Goal: Task Accomplishment & Management: Complete application form

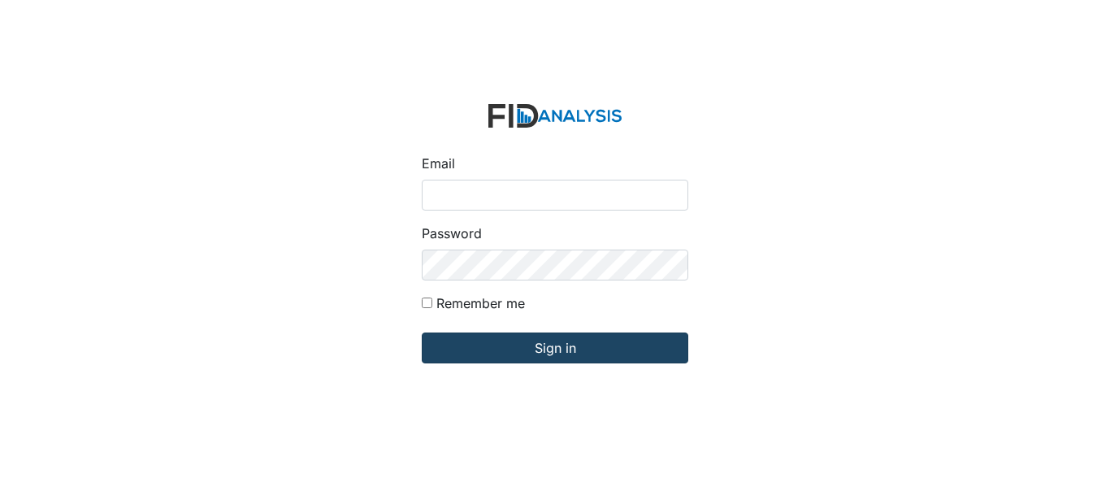
type input "[EMAIL_ADDRESS][PERSON_NAME][DOMAIN_NAME]"
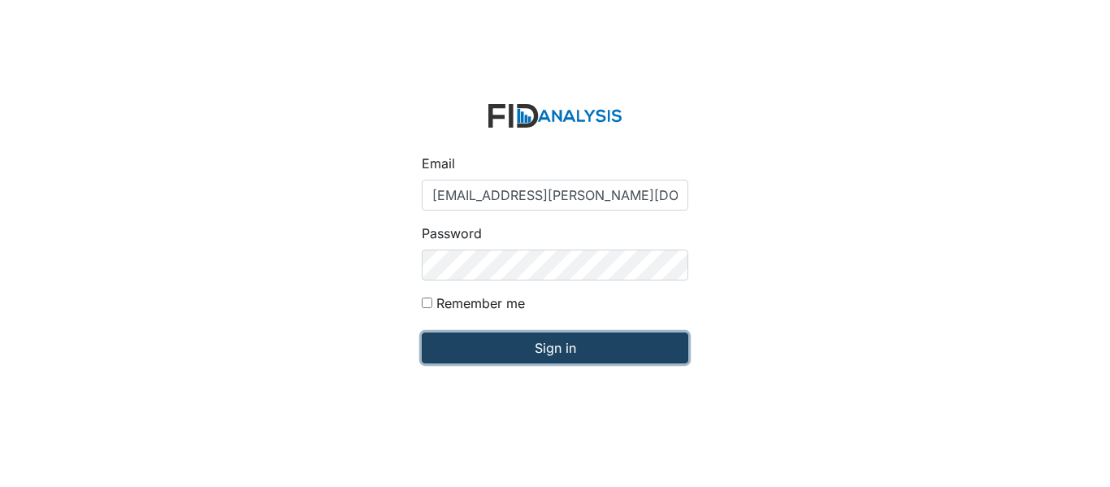
click at [572, 343] on input "Sign in" at bounding box center [555, 347] width 267 height 31
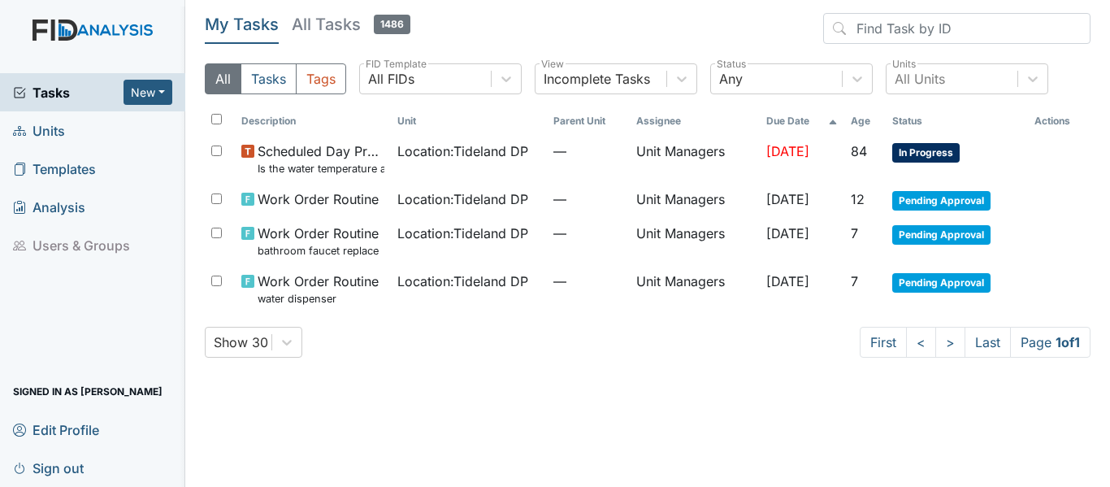
click at [66, 115] on link "Units" at bounding box center [92, 130] width 185 height 38
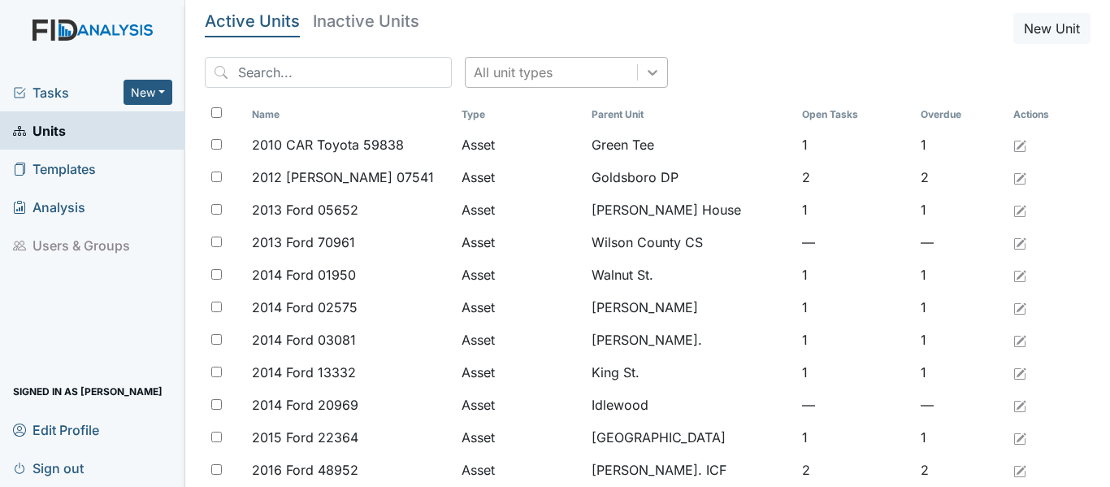
click at [648, 72] on icon at bounding box center [653, 73] width 10 height 6
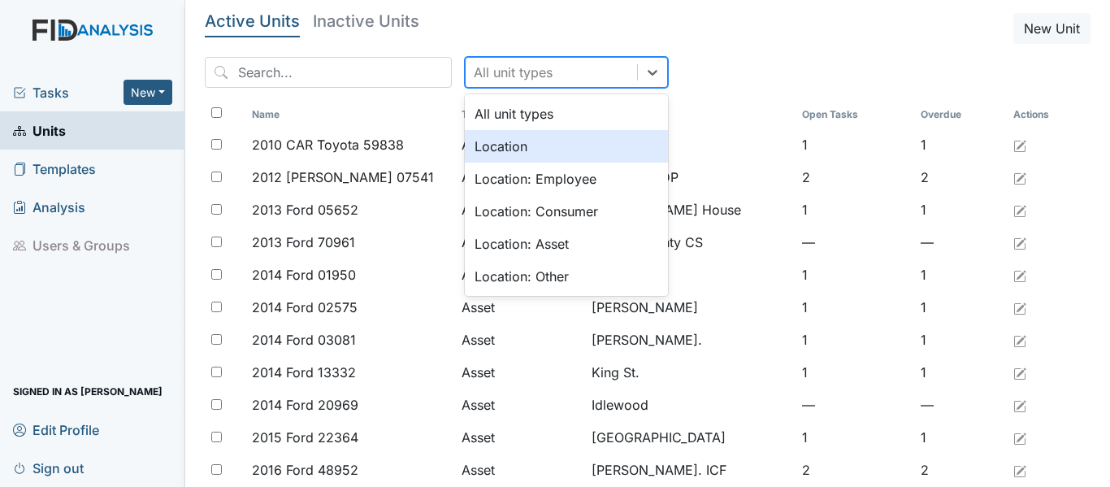
click at [566, 150] on div "Location" at bounding box center [566, 146] width 203 height 33
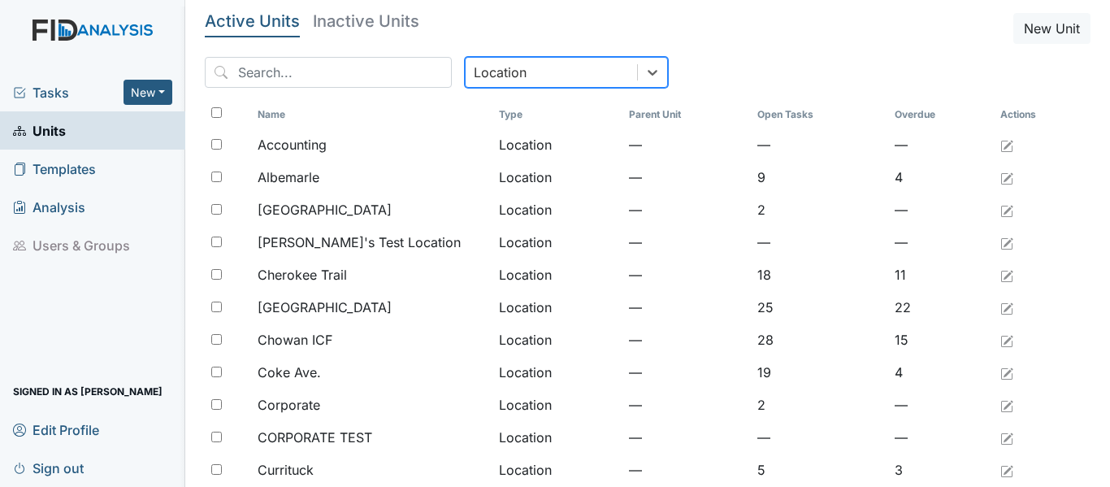
scroll to position [1337, 0]
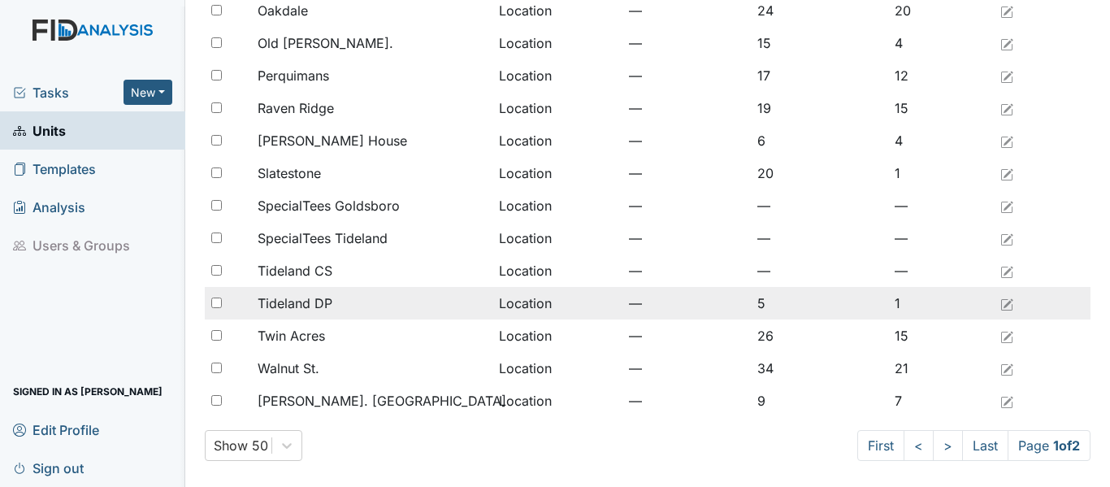
click at [362, 305] on div "Tideland DP" at bounding box center [372, 303] width 228 height 20
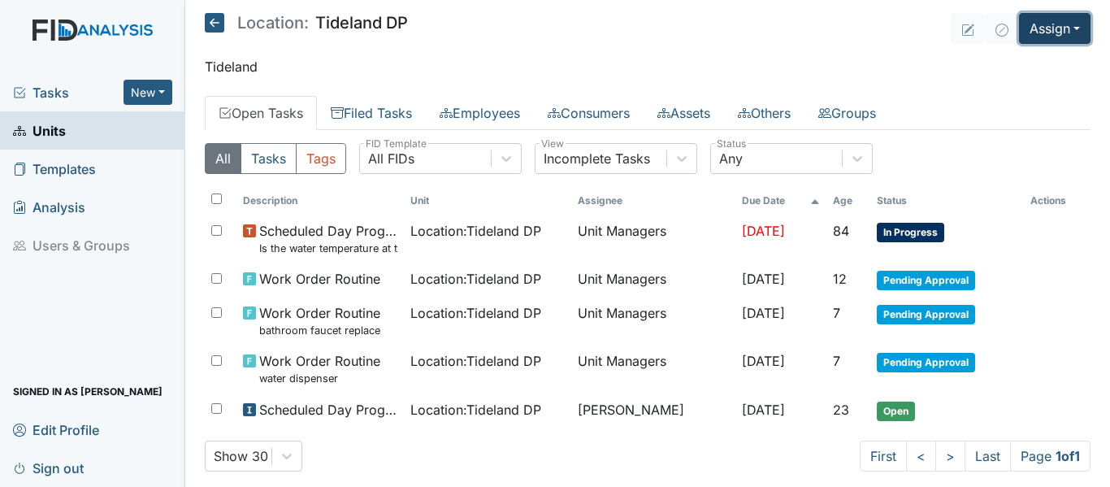
click at [1065, 30] on button "Assign" at bounding box center [1055, 28] width 72 height 31
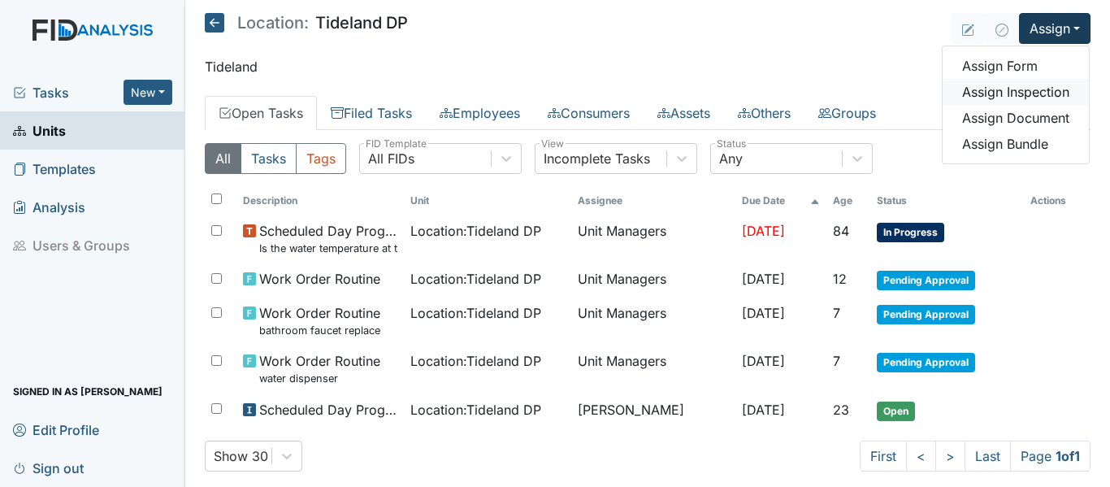
click at [1034, 85] on link "Assign Inspection" at bounding box center [1016, 92] width 146 height 26
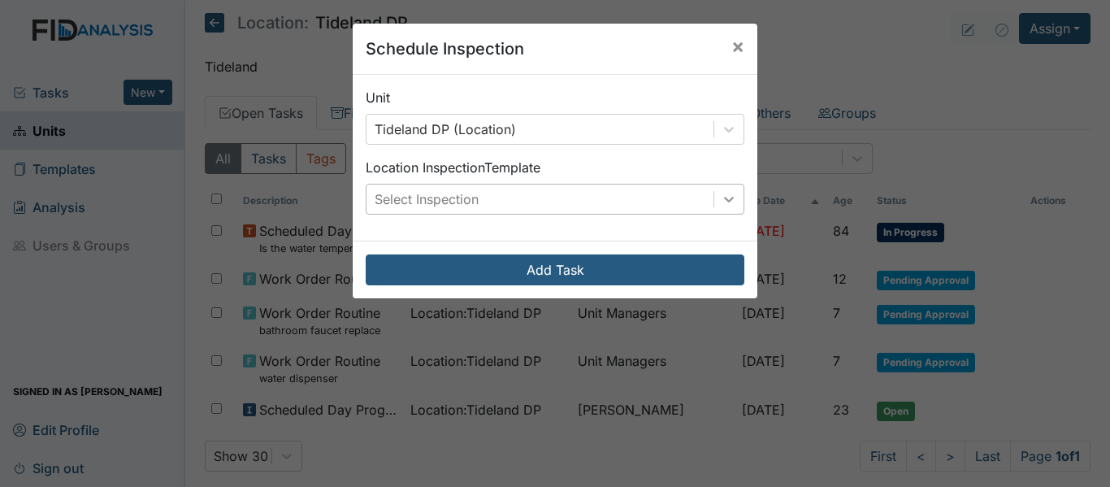
click at [724, 200] on icon at bounding box center [729, 200] width 10 height 6
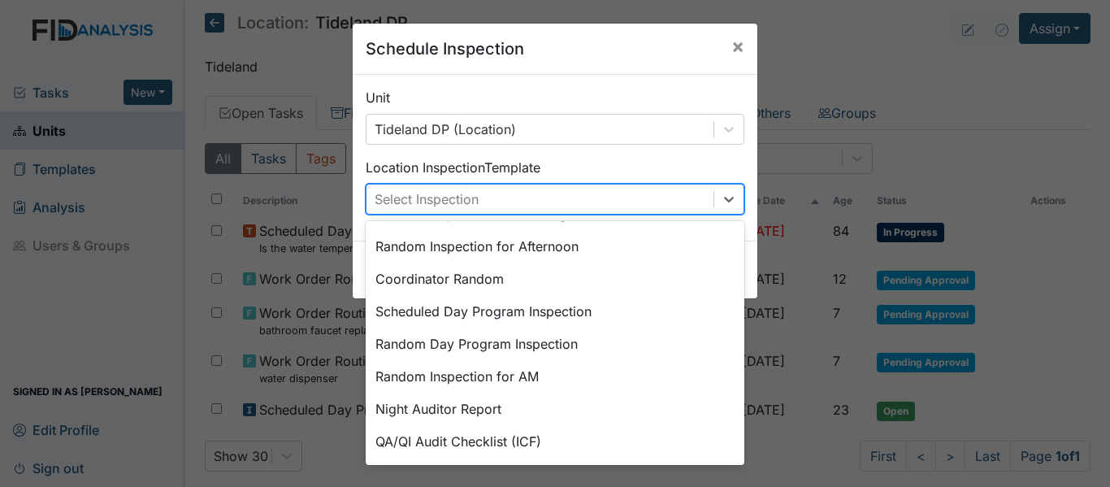
scroll to position [223, 0]
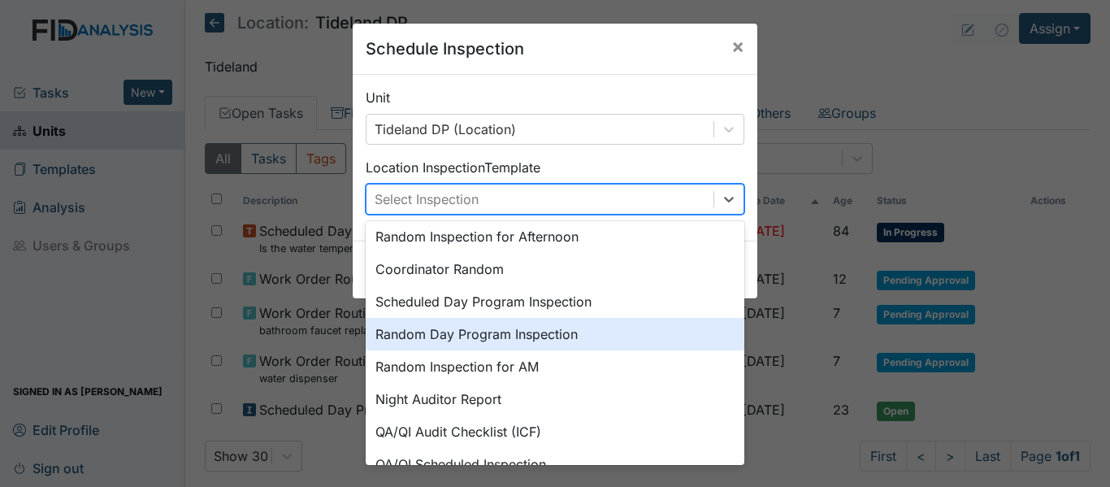
click at [574, 334] on div "Random Day Program Inspection" at bounding box center [555, 334] width 379 height 33
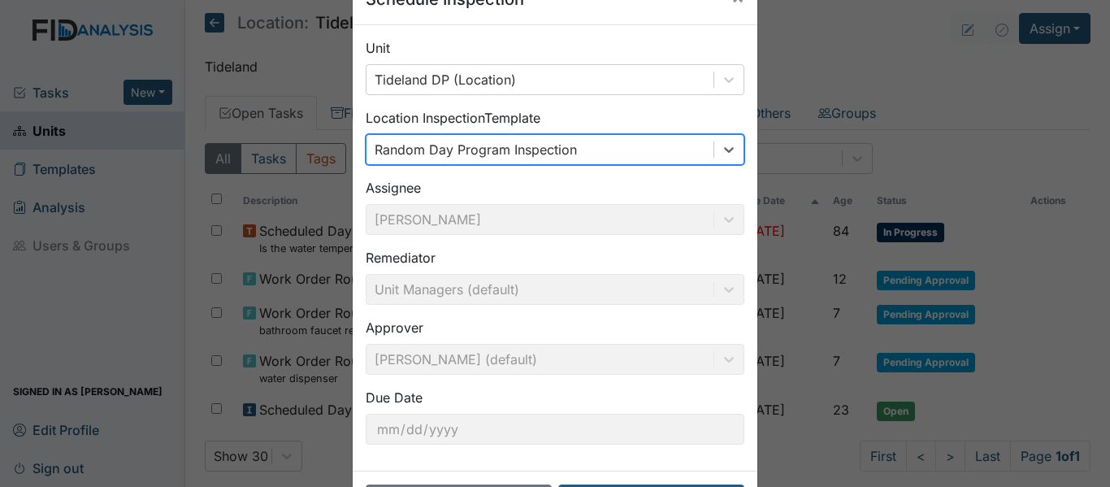
scroll to position [115, 0]
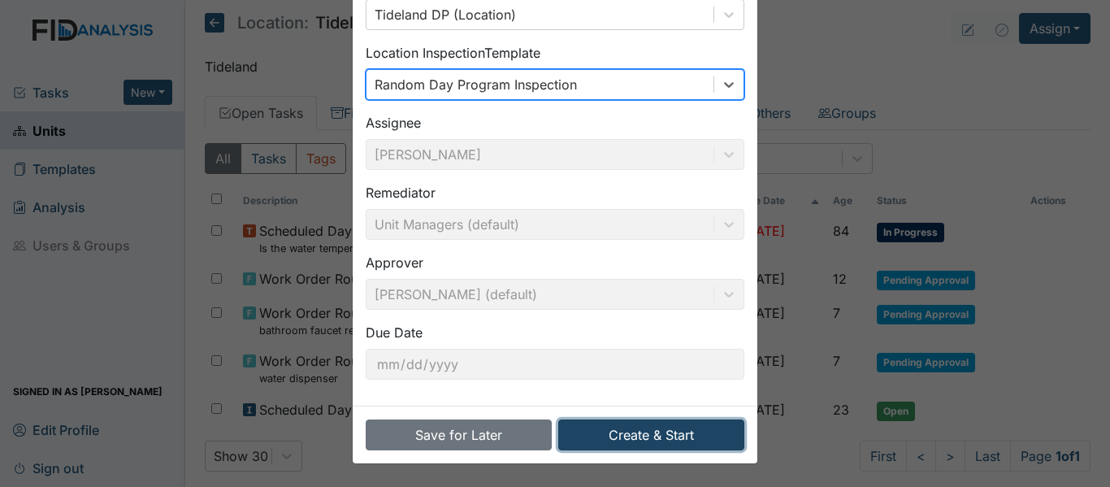
click at [653, 435] on button "Create & Start" at bounding box center [651, 434] width 186 height 31
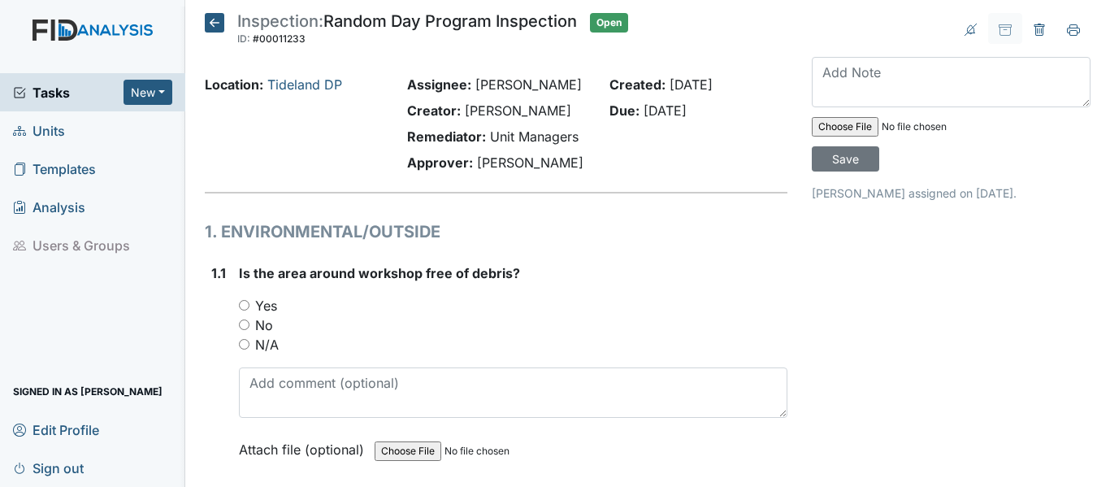
click at [241, 310] on input "Yes" at bounding box center [244, 305] width 11 height 11
radio input "true"
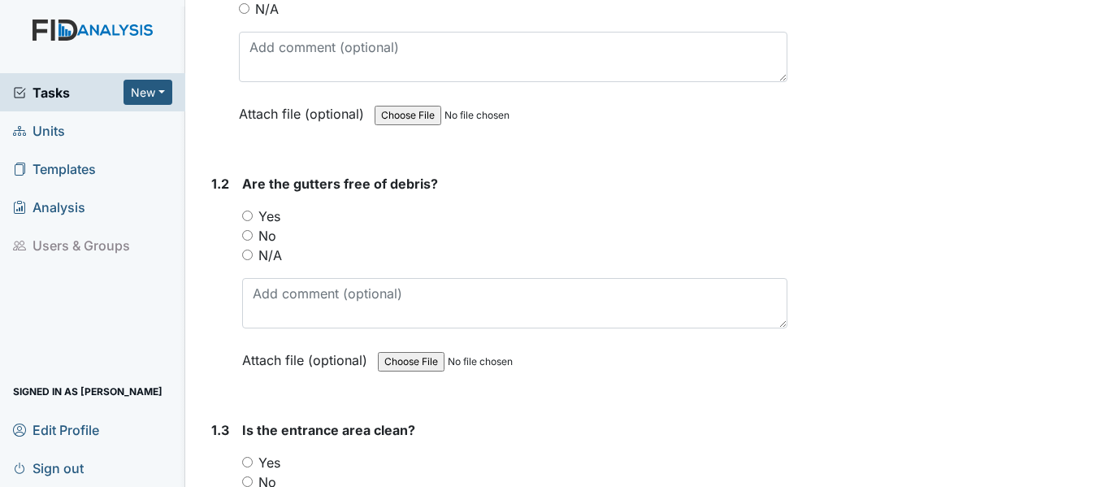
scroll to position [455, 0]
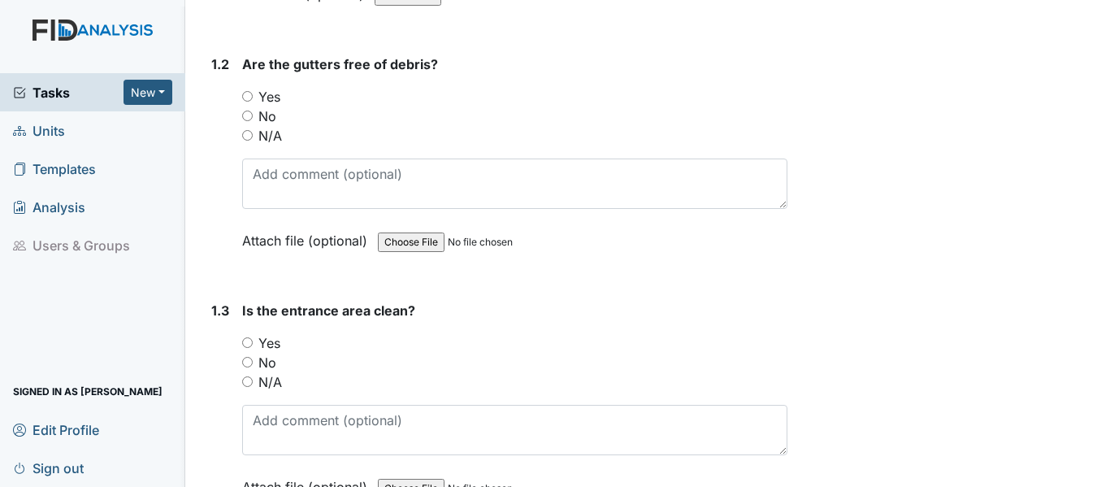
click at [246, 102] on input "Yes" at bounding box center [247, 96] width 11 height 11
radio input "true"
click at [245, 348] on input "Yes" at bounding box center [247, 342] width 11 height 11
radio input "true"
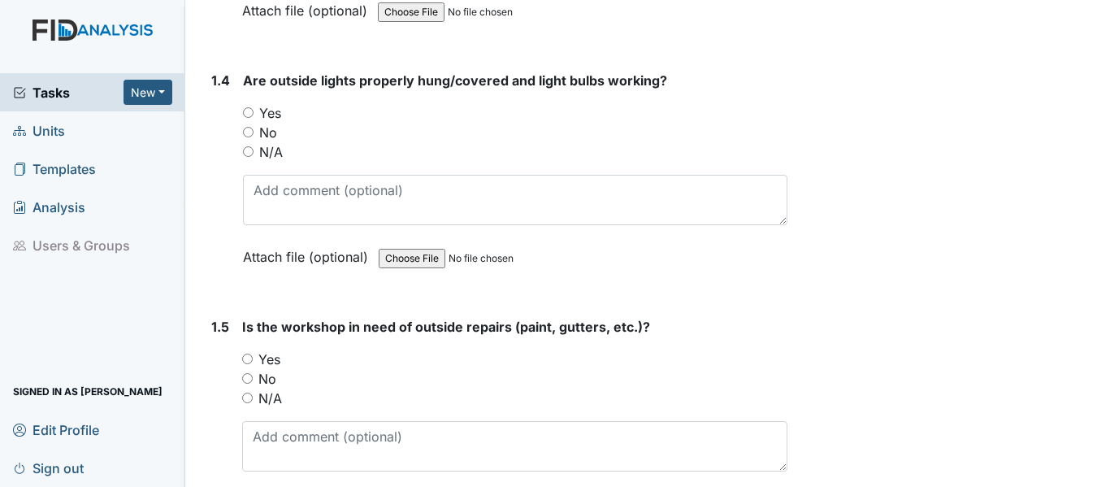
scroll to position [953, 0]
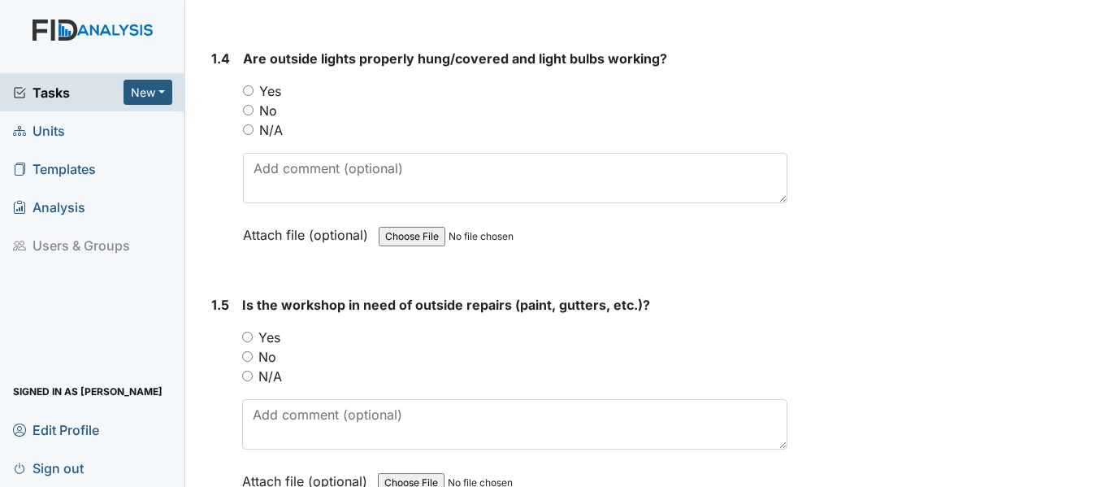
click at [243, 96] on input "Yes" at bounding box center [248, 90] width 11 height 11
radio input "true"
click at [244, 362] on input "No" at bounding box center [247, 356] width 11 height 11
radio input "true"
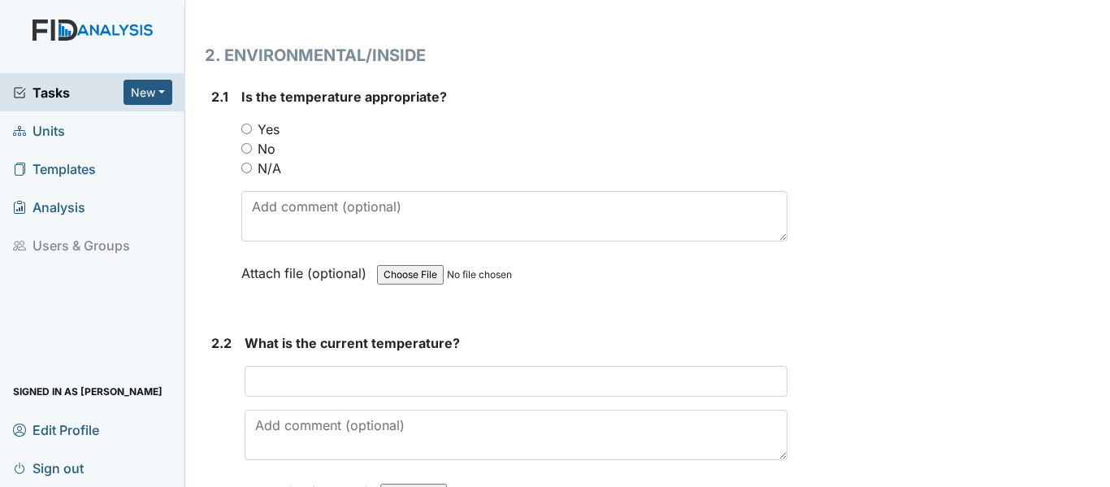
scroll to position [1495, 0]
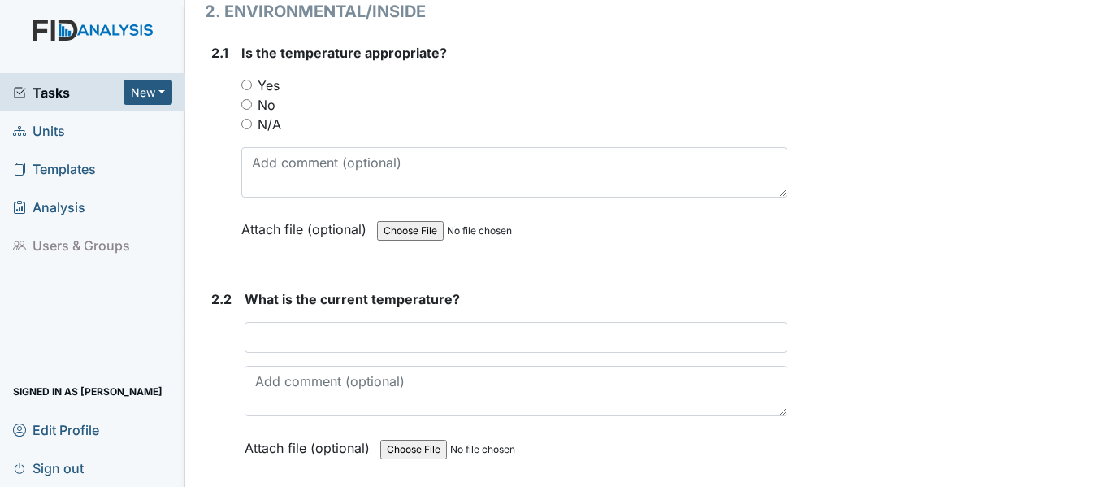
click at [247, 90] on input "Yes" at bounding box center [246, 85] width 11 height 11
radio input "true"
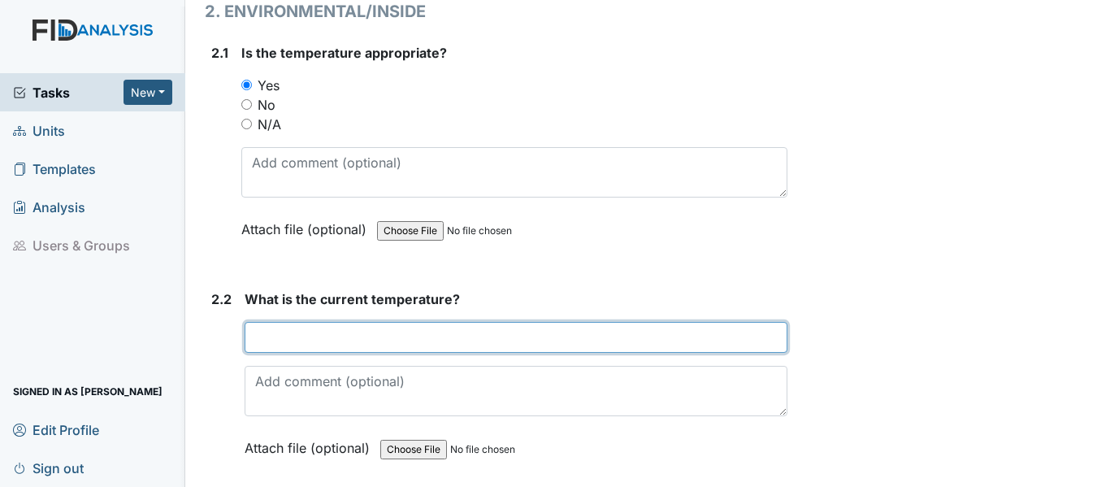
click at [281, 353] on input "text" at bounding box center [516, 337] width 543 height 31
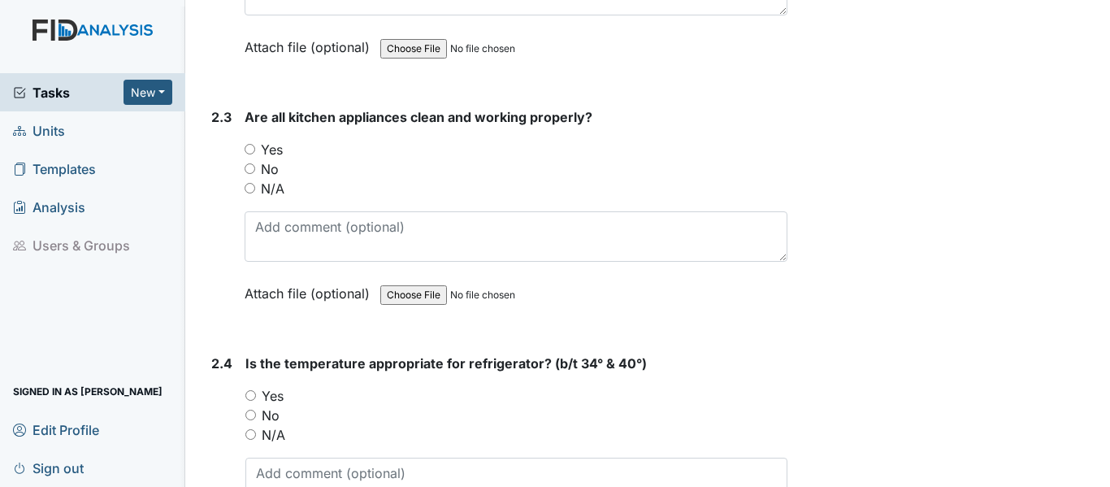
scroll to position [1939, 0]
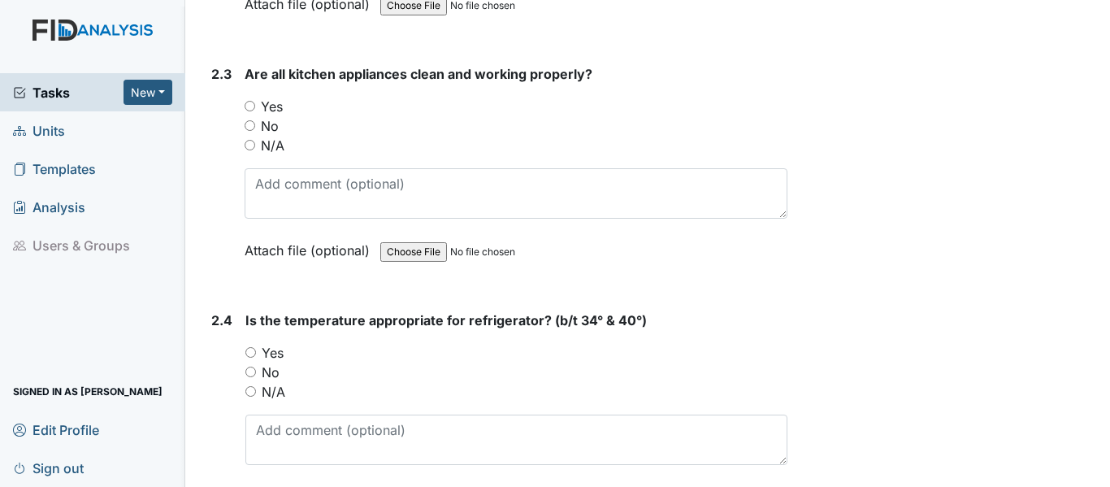
type input "70"
click at [254, 111] on input "Yes" at bounding box center [250, 106] width 11 height 11
radio input "true"
click at [245, 358] on input "Yes" at bounding box center [250, 352] width 11 height 11
radio input "true"
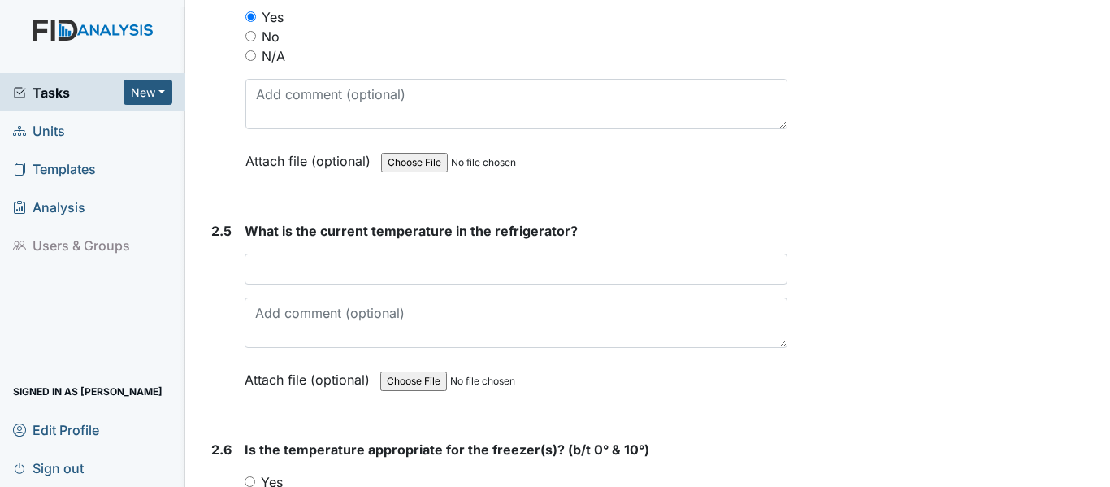
scroll to position [2384, 0]
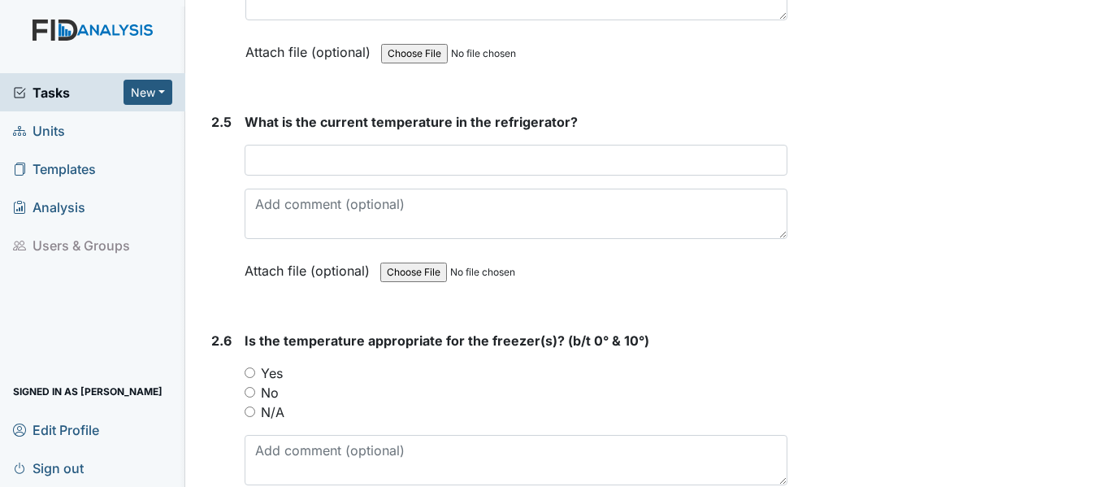
click at [433, 183] on div "What is the current temperature in the refrigerator? This field is required. At…" at bounding box center [516, 202] width 543 height 180
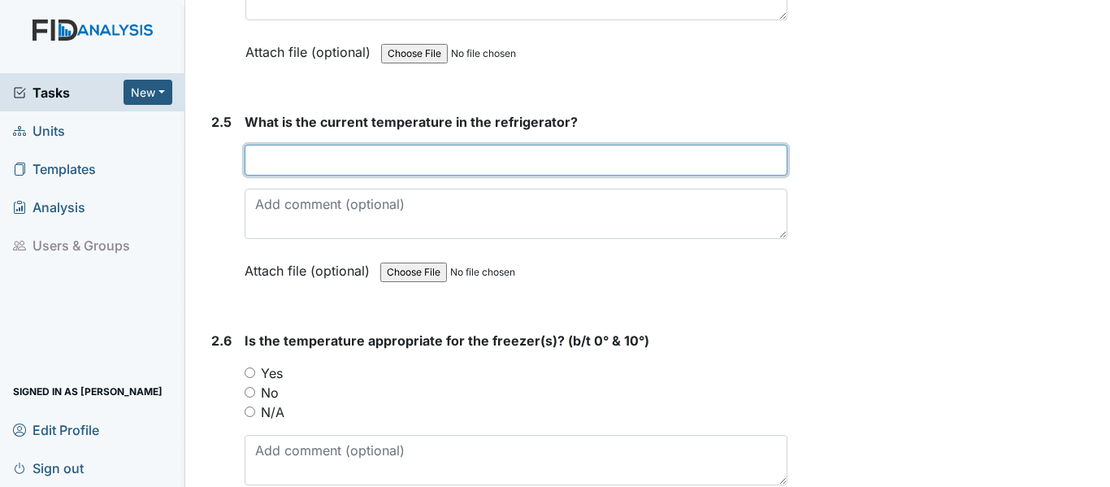
click at [428, 176] on input "text" at bounding box center [516, 160] width 543 height 31
type input "35"
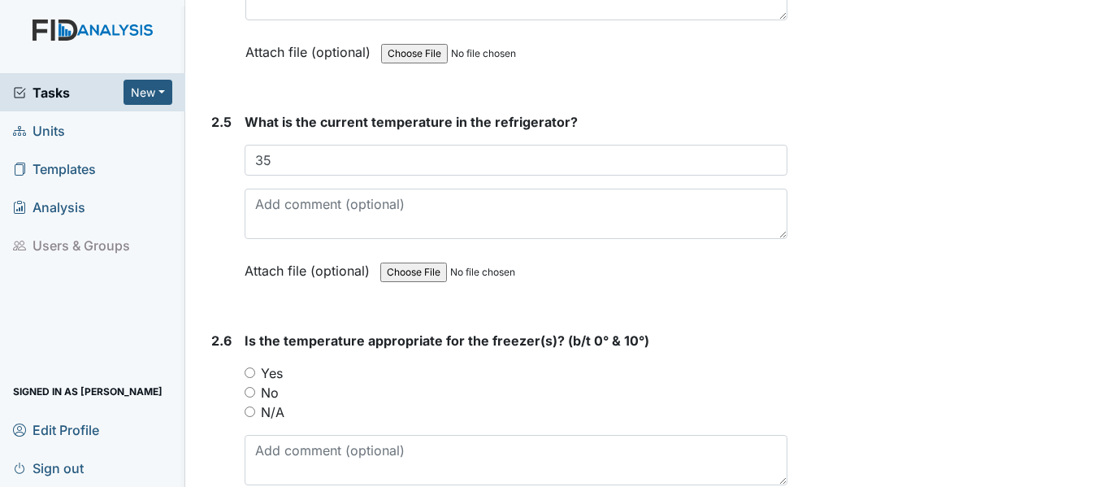
click at [250, 383] on div "Yes" at bounding box center [516, 373] width 543 height 20
click at [251, 378] on input "Yes" at bounding box center [250, 372] width 11 height 11
radio input "true"
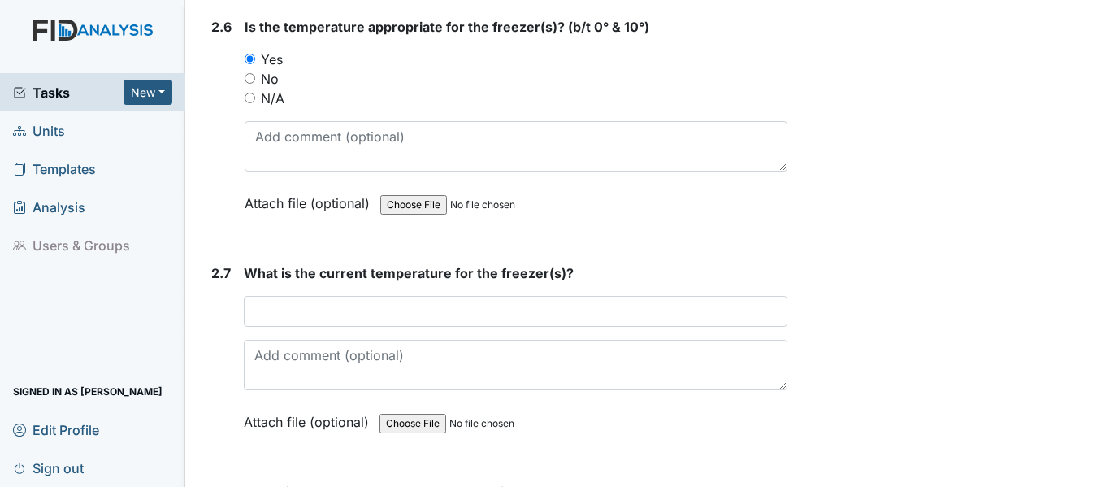
scroll to position [2828, 0]
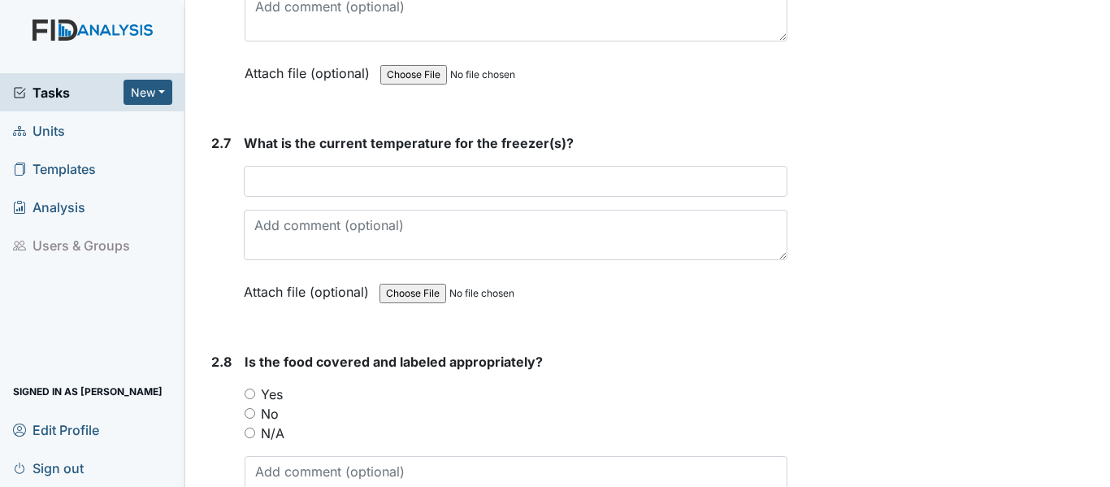
click at [484, 204] on div "What is the current temperature for the freezer(s)? This field is required. Att…" at bounding box center [516, 223] width 544 height 180
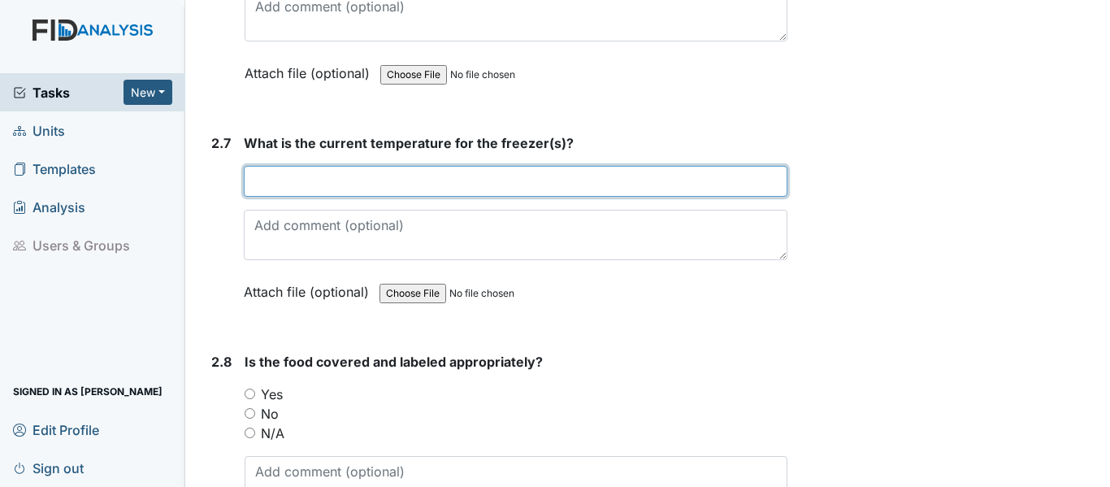
click at [460, 197] on input "text" at bounding box center [516, 181] width 544 height 31
type input "9"
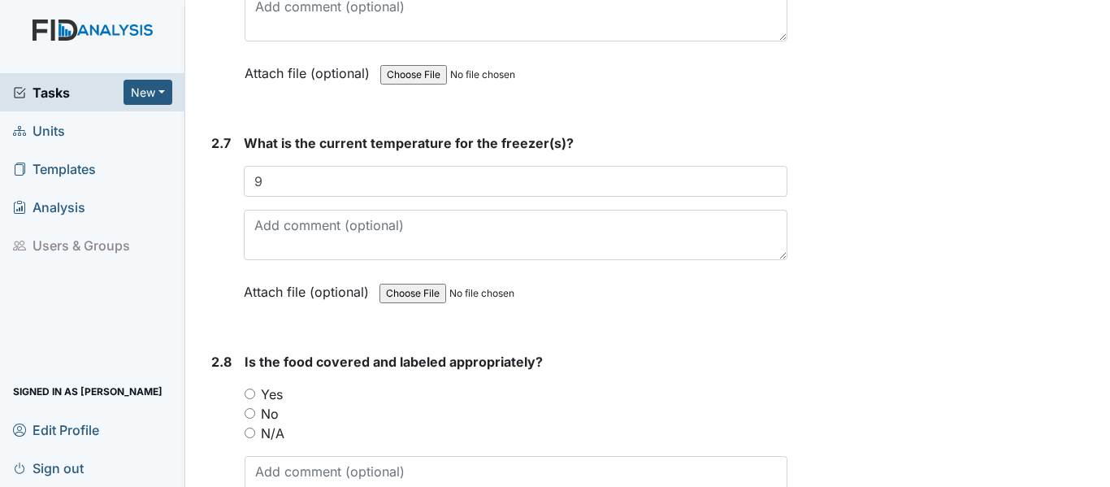
click at [251, 399] on input "Yes" at bounding box center [250, 393] width 11 height 11
radio input "true"
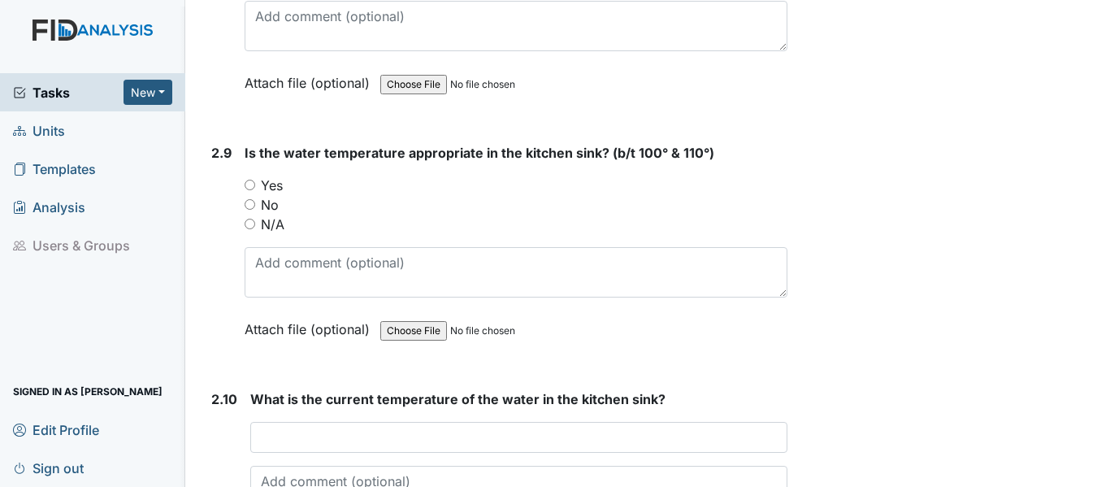
scroll to position [3337, 0]
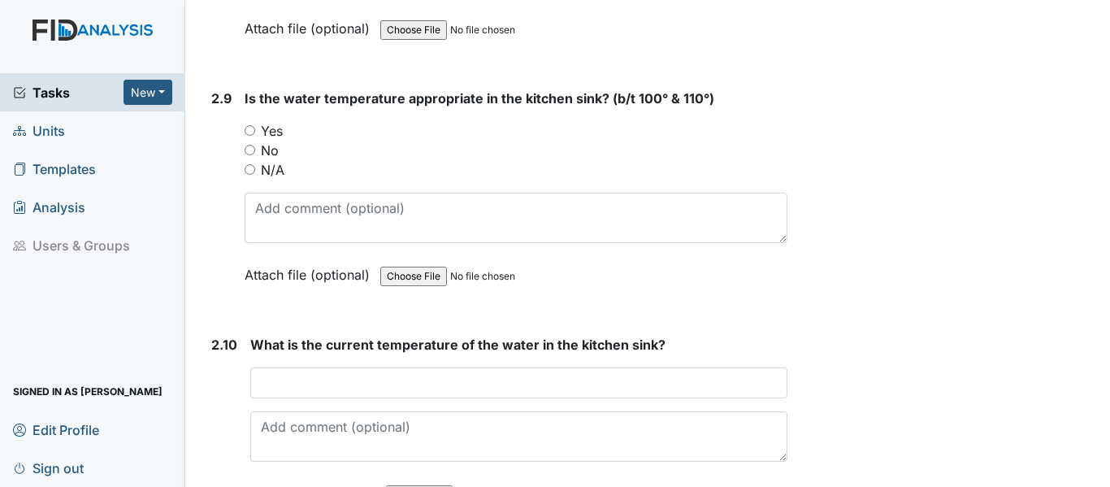
click at [251, 136] on input "Yes" at bounding box center [250, 130] width 11 height 11
radio input "true"
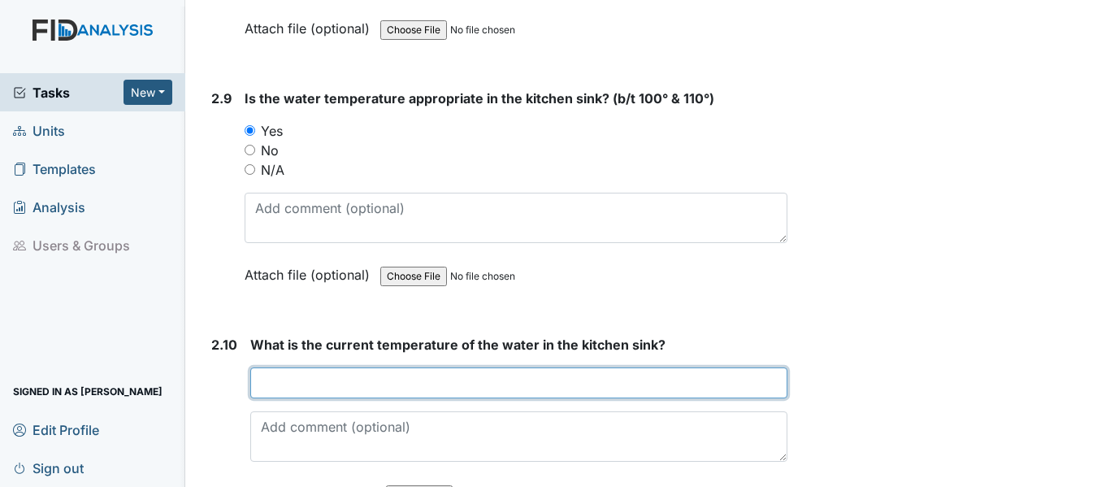
click at [324, 398] on input "text" at bounding box center [518, 382] width 537 height 31
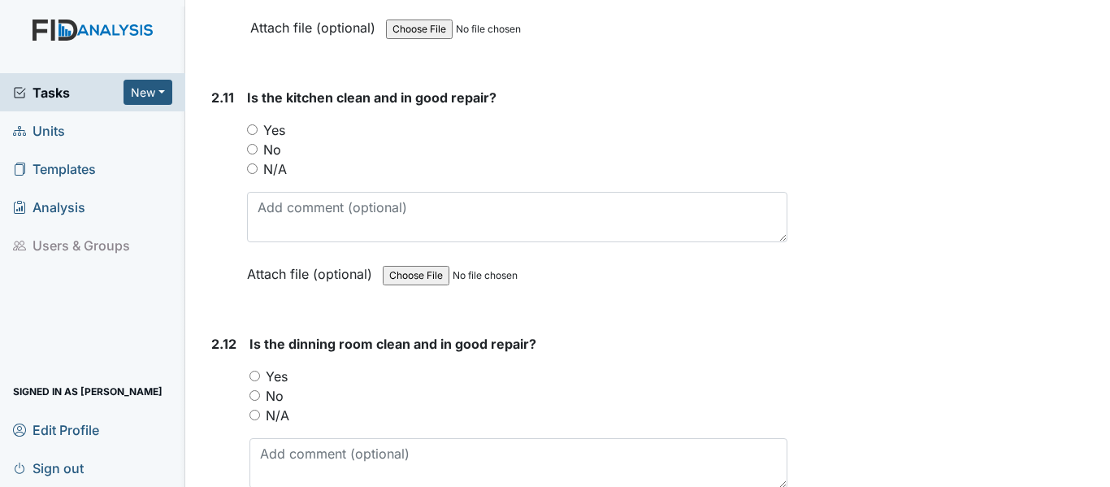
scroll to position [3878, 0]
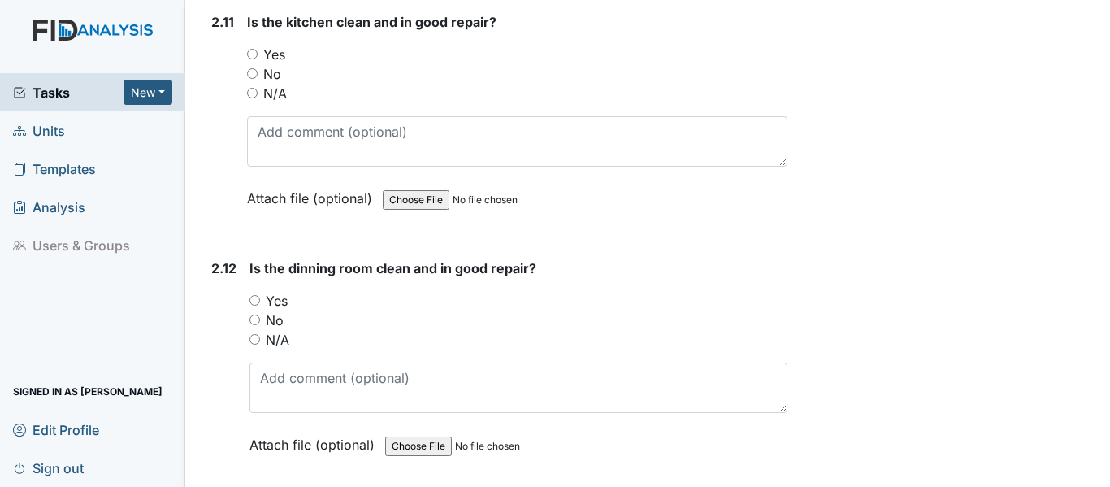
type input "over 110 work order placed"
click at [254, 59] on input "Yes" at bounding box center [252, 54] width 11 height 11
radio input "true"
click at [258, 306] on input "Yes" at bounding box center [255, 300] width 11 height 11
radio input "true"
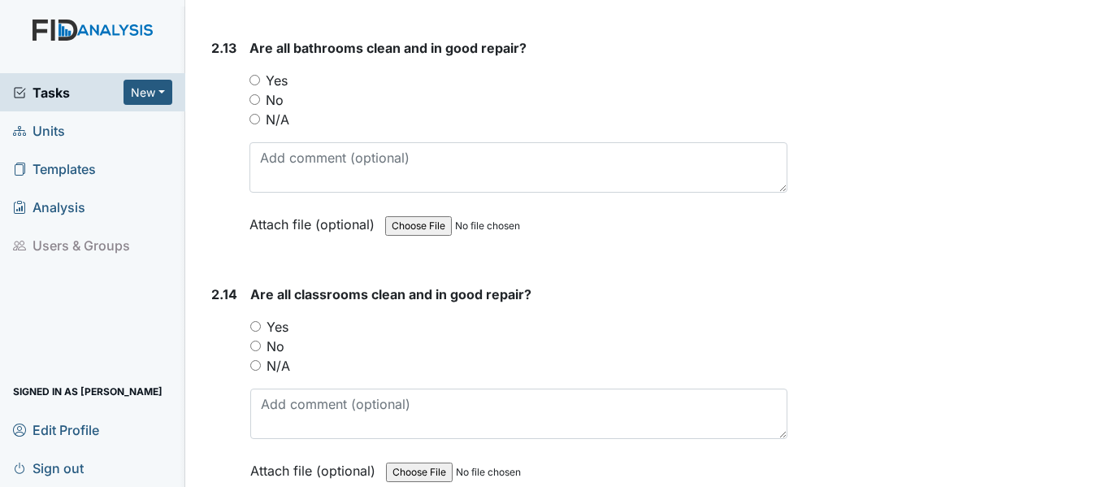
scroll to position [4420, 0]
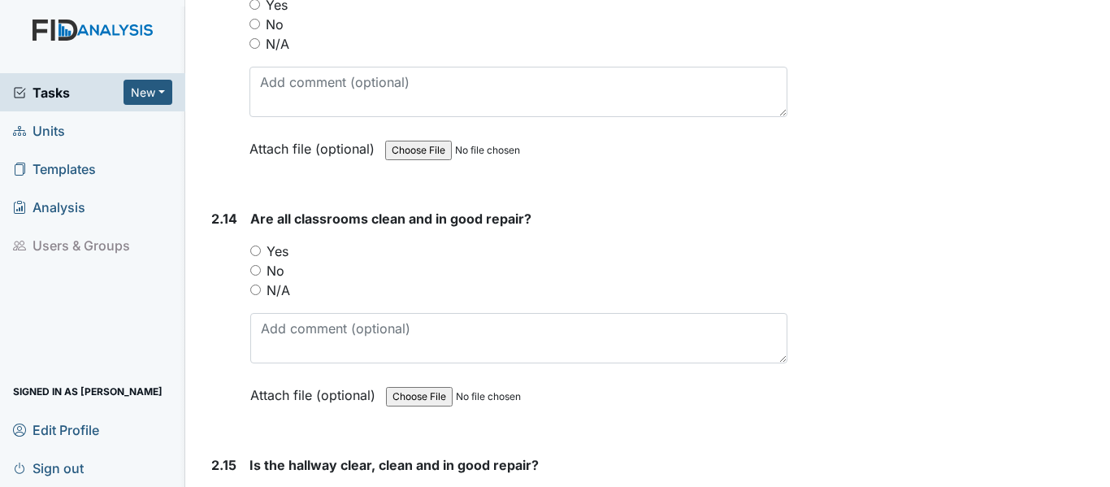
click at [256, 10] on input "Yes" at bounding box center [255, 4] width 11 height 11
radio input "true"
click at [251, 256] on input "Yes" at bounding box center [255, 250] width 11 height 11
radio input "true"
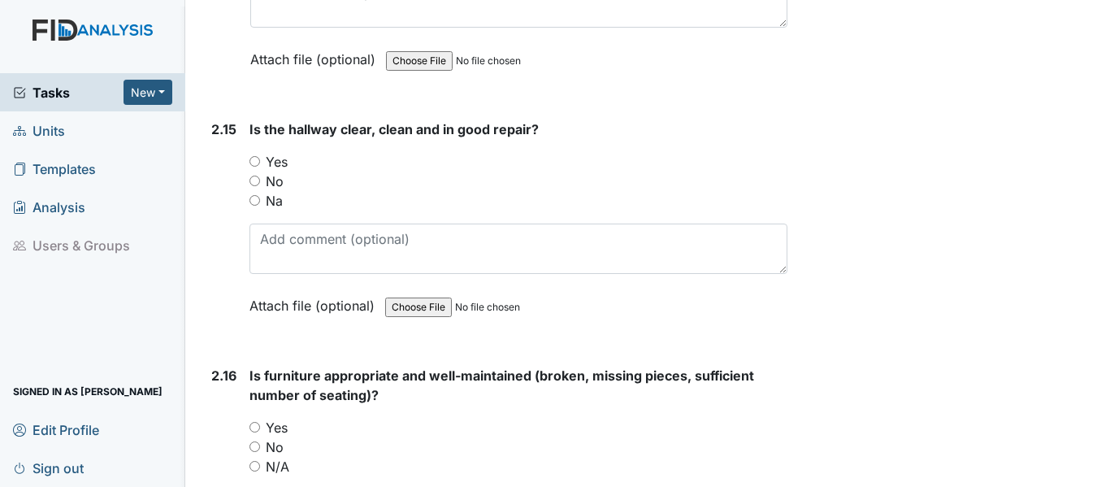
scroll to position [4876, 0]
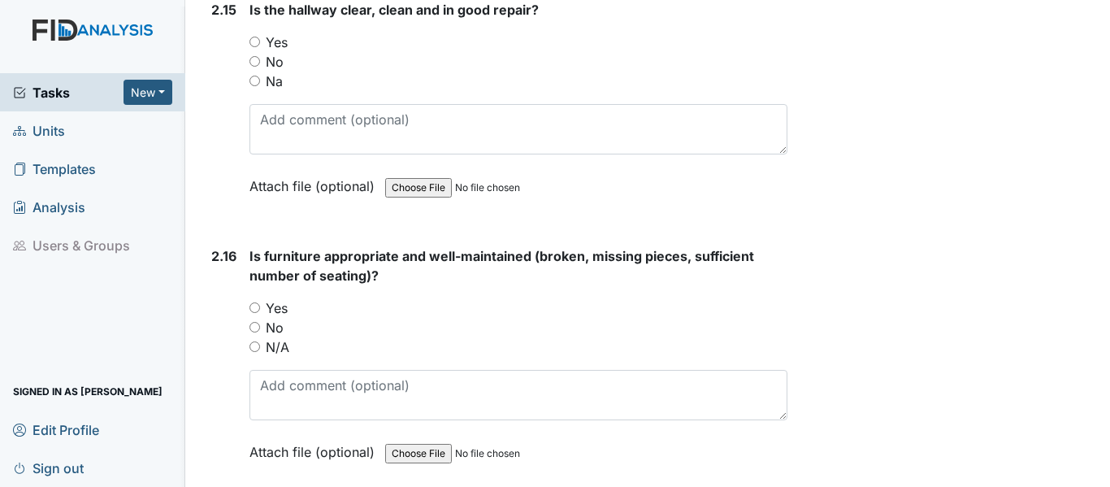
click at [262, 52] on div "Yes" at bounding box center [519, 43] width 538 height 20
click at [258, 47] on input "Yes" at bounding box center [255, 42] width 11 height 11
radio input "true"
click at [253, 313] on input "Yes" at bounding box center [255, 307] width 11 height 11
radio input "true"
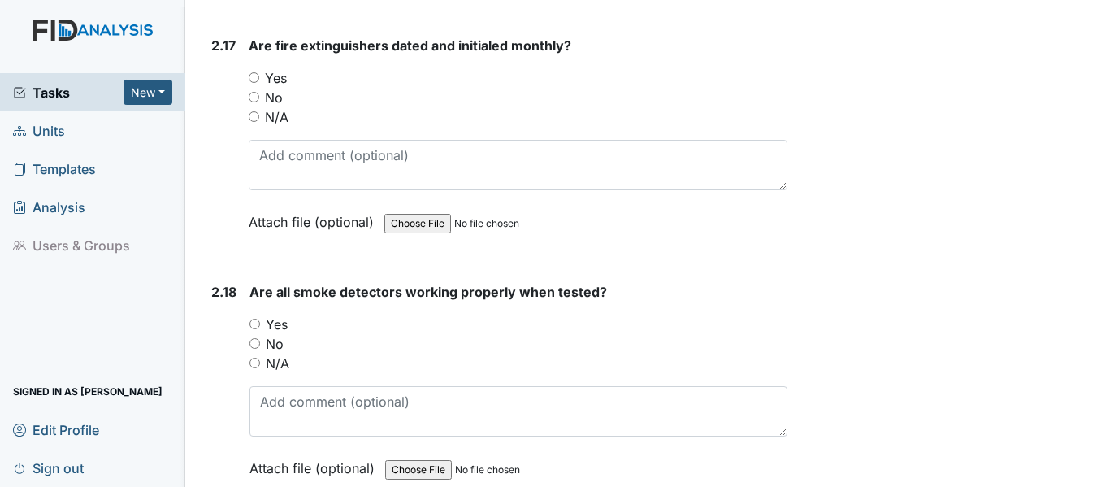
scroll to position [5374, 0]
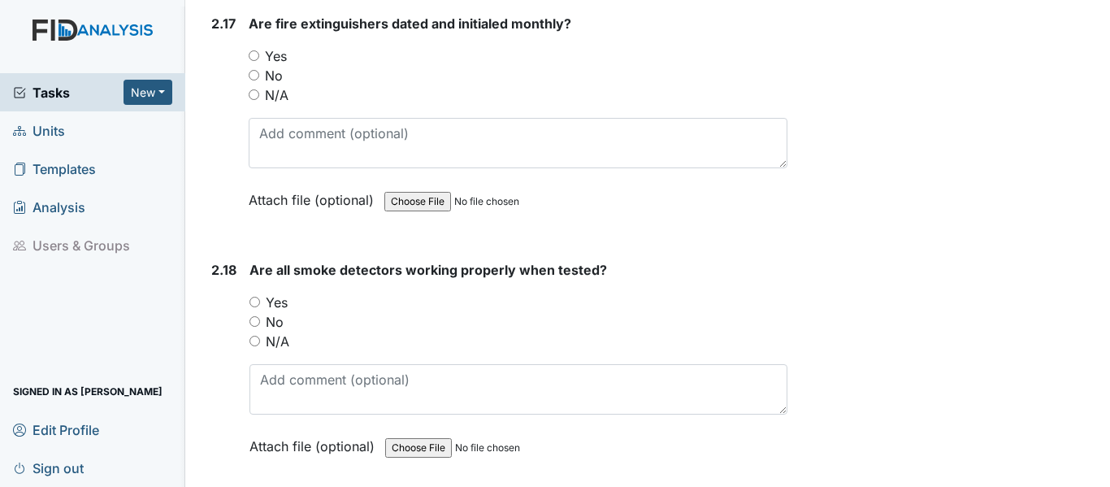
click at [258, 61] on input "Yes" at bounding box center [254, 55] width 11 height 11
radio input "true"
drag, startPoint x: 254, startPoint y: 335, endPoint x: 271, endPoint y: 355, distance: 27.1
click at [255, 307] on input "Yes" at bounding box center [255, 302] width 11 height 11
radio input "true"
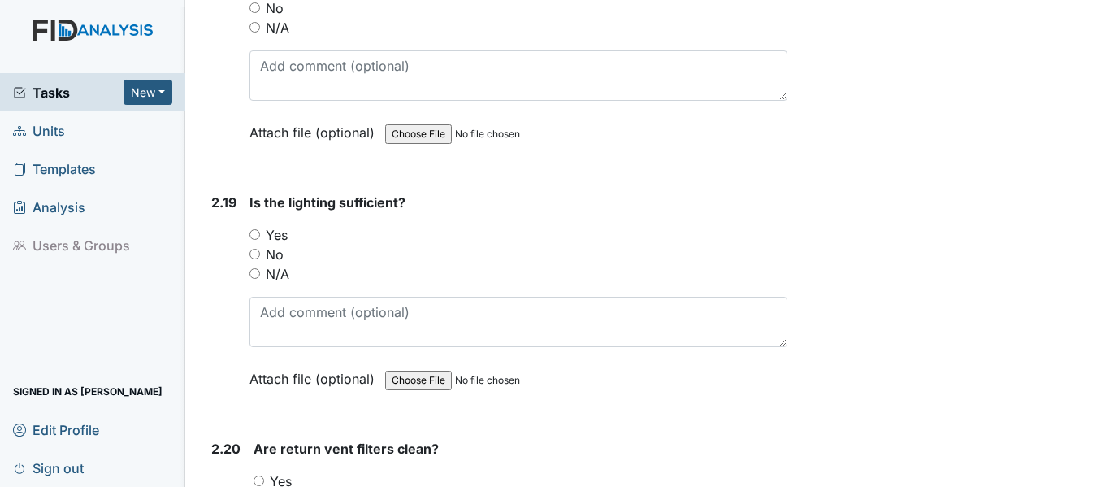
scroll to position [5785, 0]
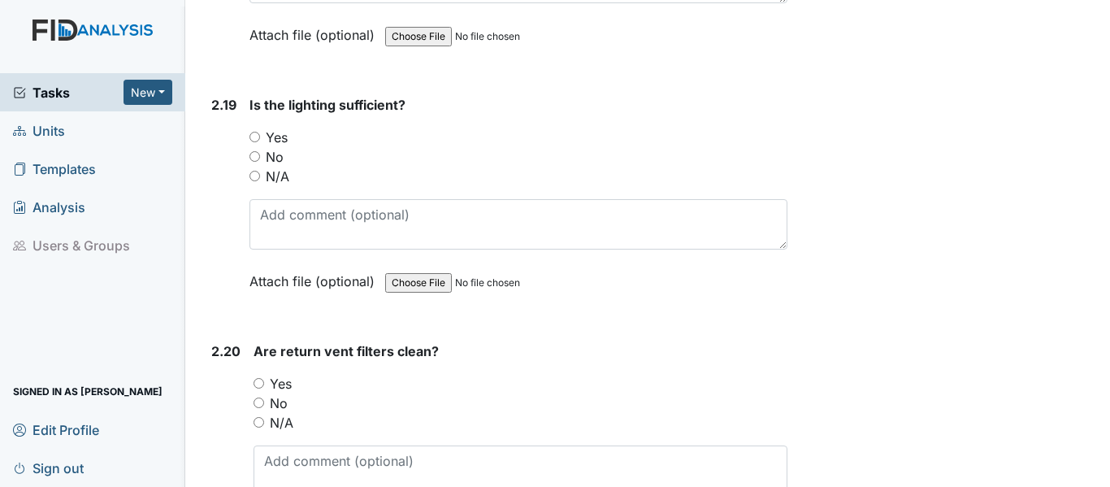
click at [258, 142] on input "Yes" at bounding box center [255, 137] width 11 height 11
radio input "true"
click at [261, 388] on input "Yes" at bounding box center [259, 383] width 11 height 11
radio input "true"
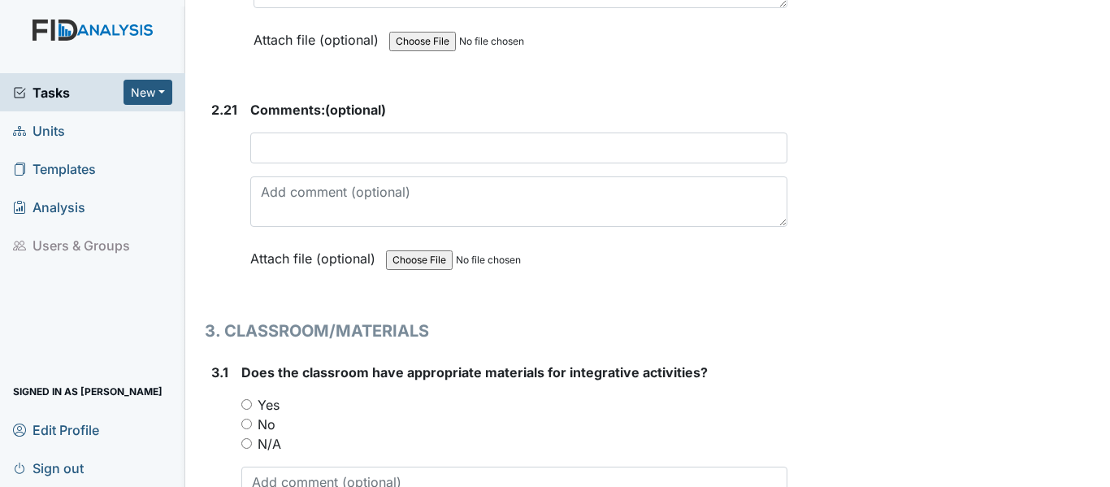
scroll to position [6382, 0]
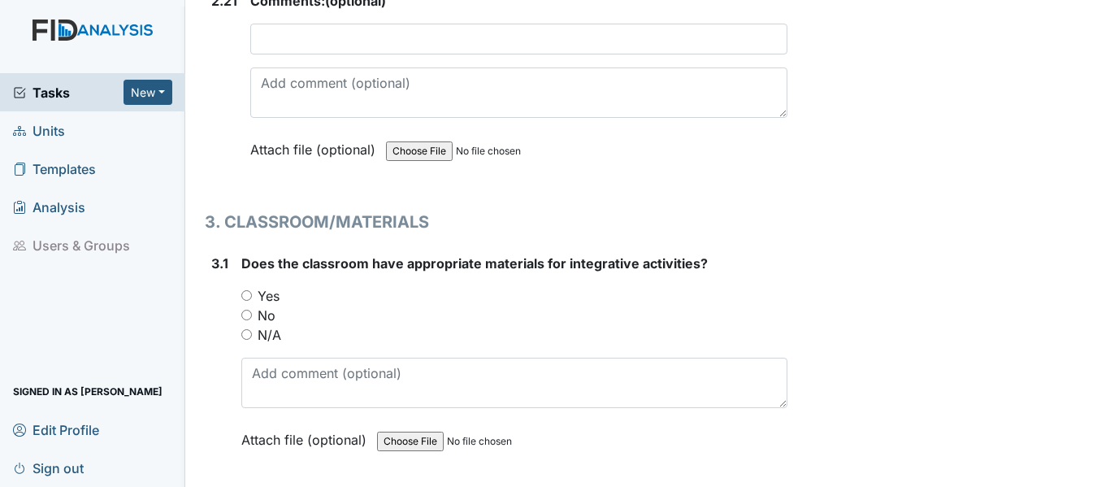
click at [242, 306] on div "Yes" at bounding box center [514, 296] width 546 height 20
click at [243, 306] on div "Yes" at bounding box center [514, 296] width 546 height 20
click at [248, 301] on input "Yes" at bounding box center [246, 295] width 11 height 11
radio input "true"
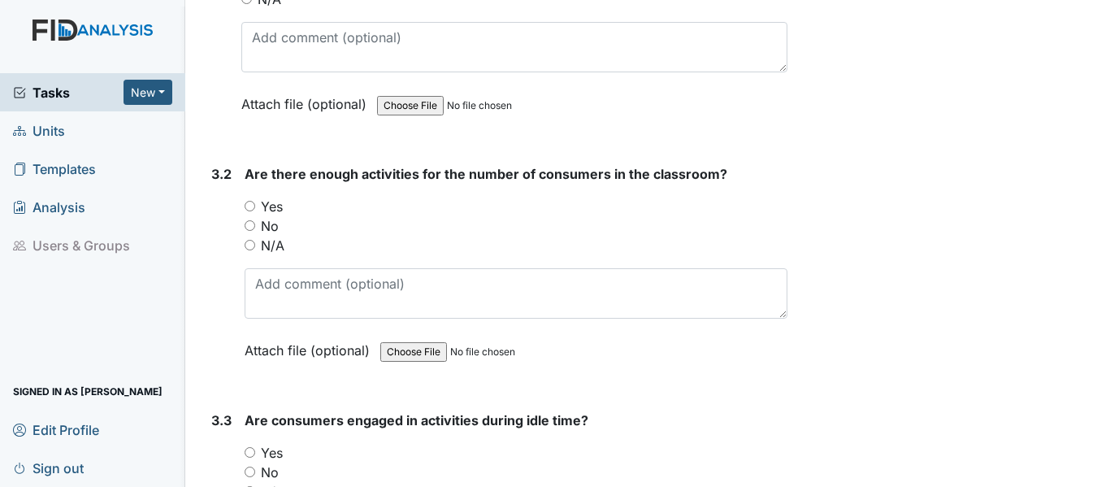
scroll to position [6825, 0]
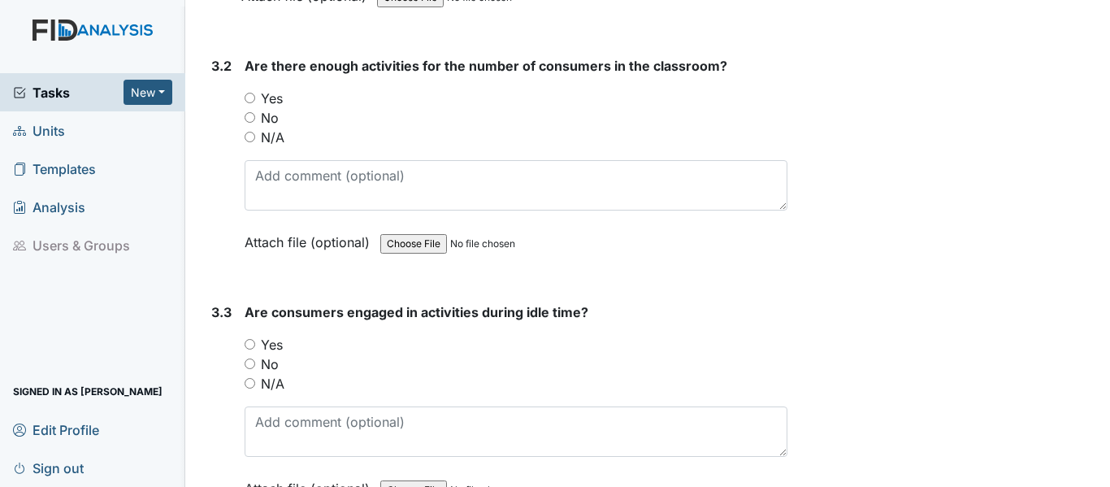
click at [250, 103] on input "Yes" at bounding box center [250, 98] width 11 height 11
radio input "true"
click at [253, 349] on input "Yes" at bounding box center [250, 344] width 11 height 11
radio input "true"
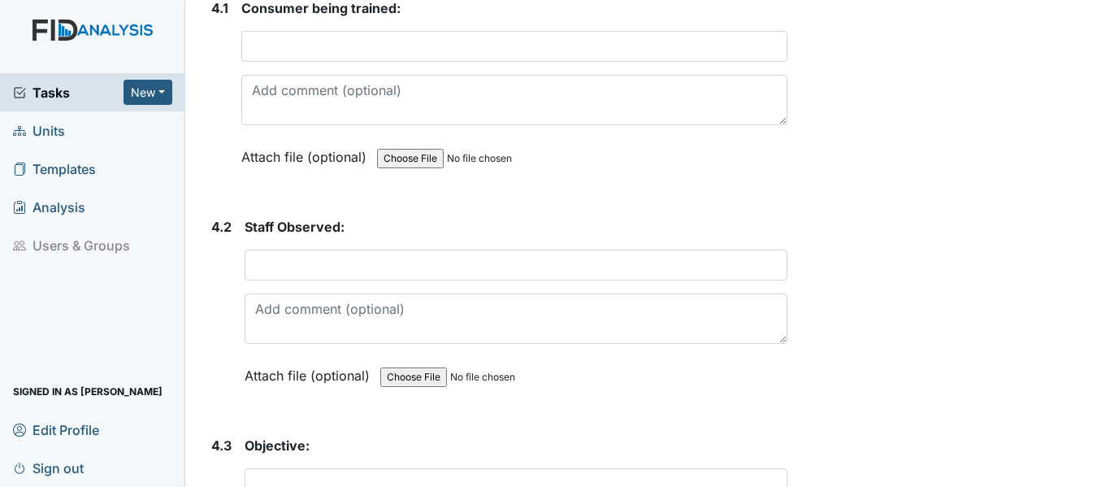
scroll to position [7280, 0]
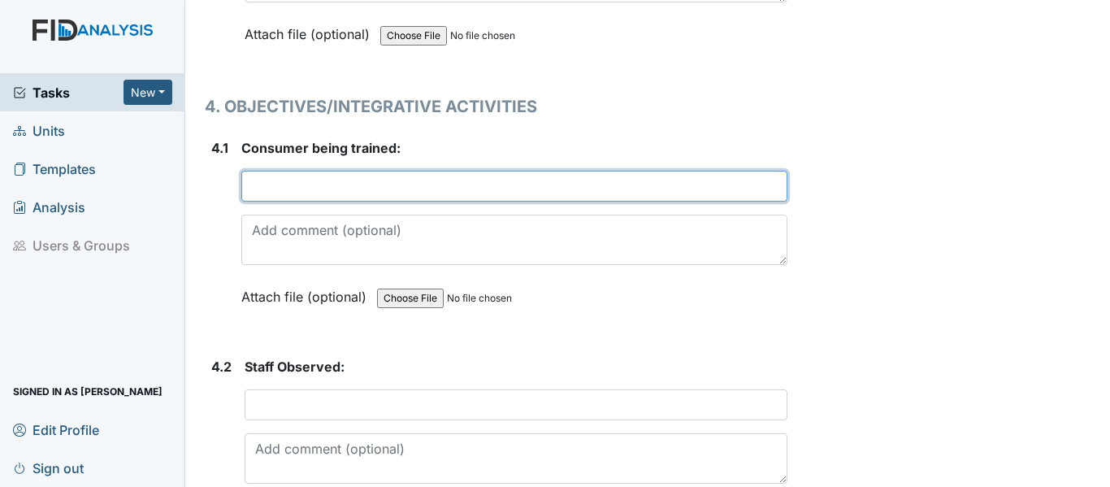
click at [373, 202] on input "text" at bounding box center [514, 186] width 546 height 31
type input "J. Jones"
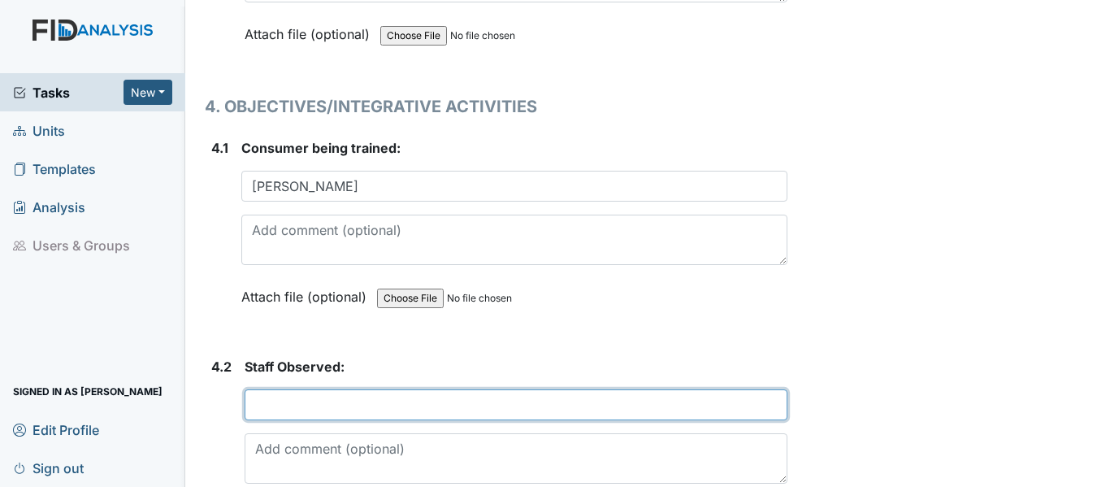
click at [261, 420] on input "text" at bounding box center [516, 404] width 543 height 31
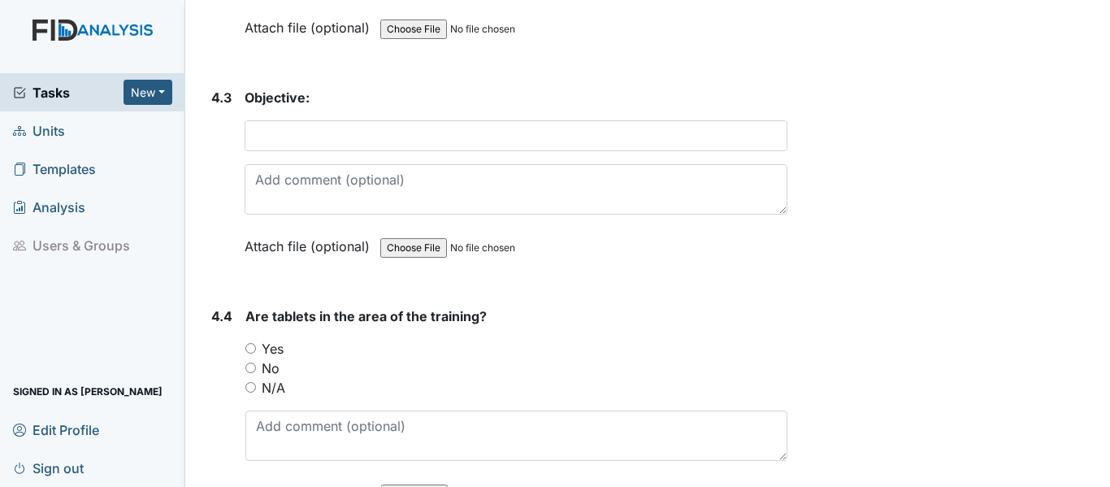
scroll to position [7800, 0]
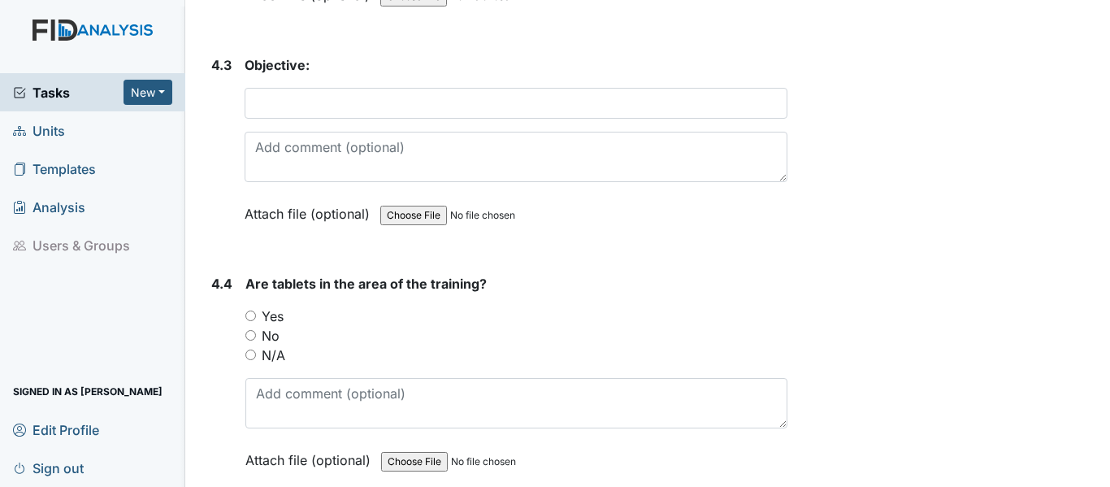
type input "L. Worsley"
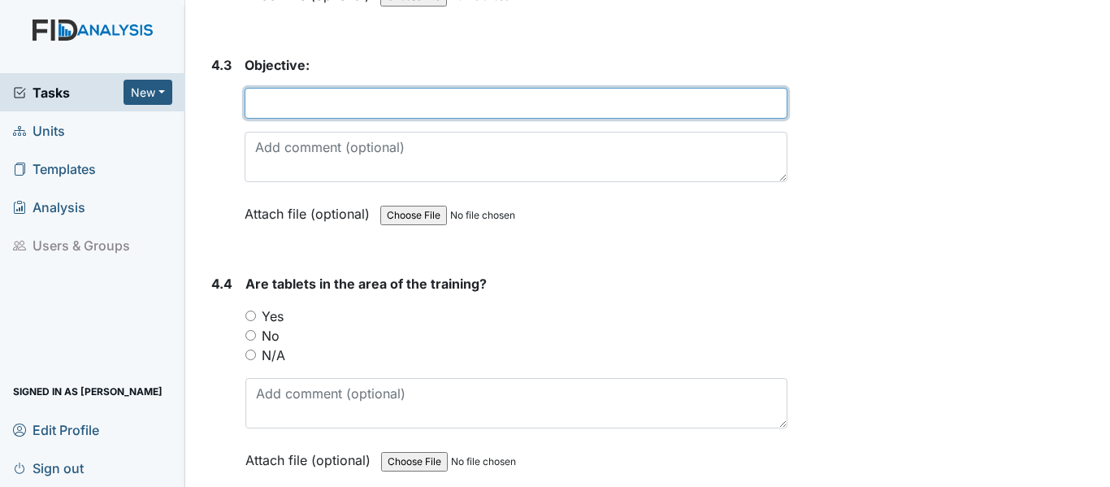
click at [289, 119] on input "text" at bounding box center [516, 103] width 543 height 31
type input "WKOO1 CLEAN BATHROOM"
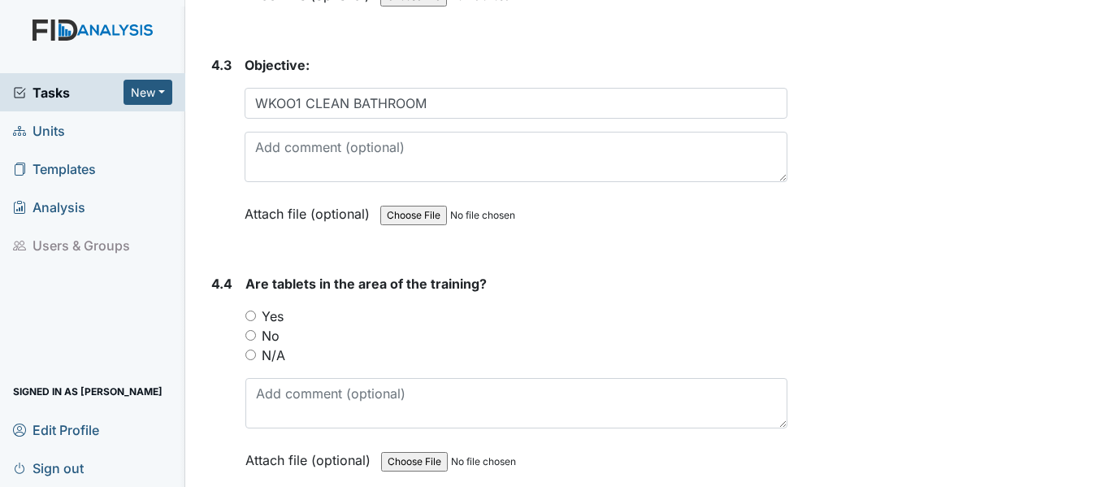
click at [250, 321] on input "Yes" at bounding box center [250, 315] width 11 height 11
radio input "true"
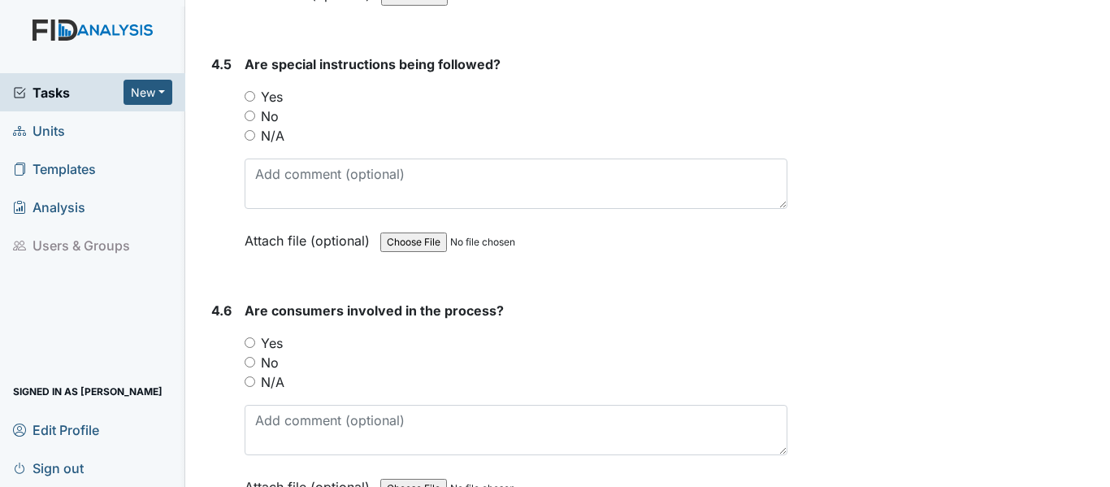
scroll to position [8298, 0]
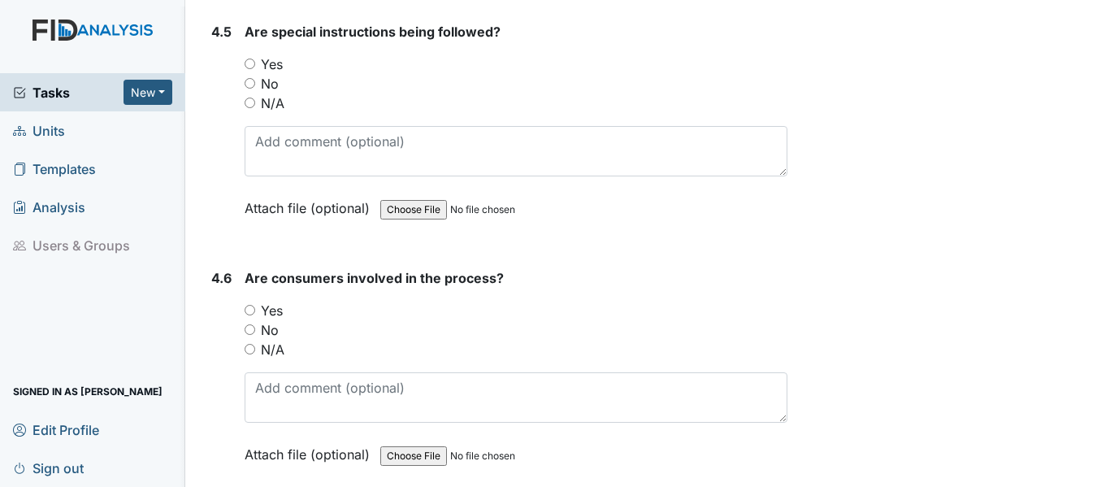
click at [254, 69] on input "Yes" at bounding box center [250, 64] width 11 height 11
radio input "true"
click at [254, 315] on input "Yes" at bounding box center [250, 310] width 11 height 11
radio input "true"
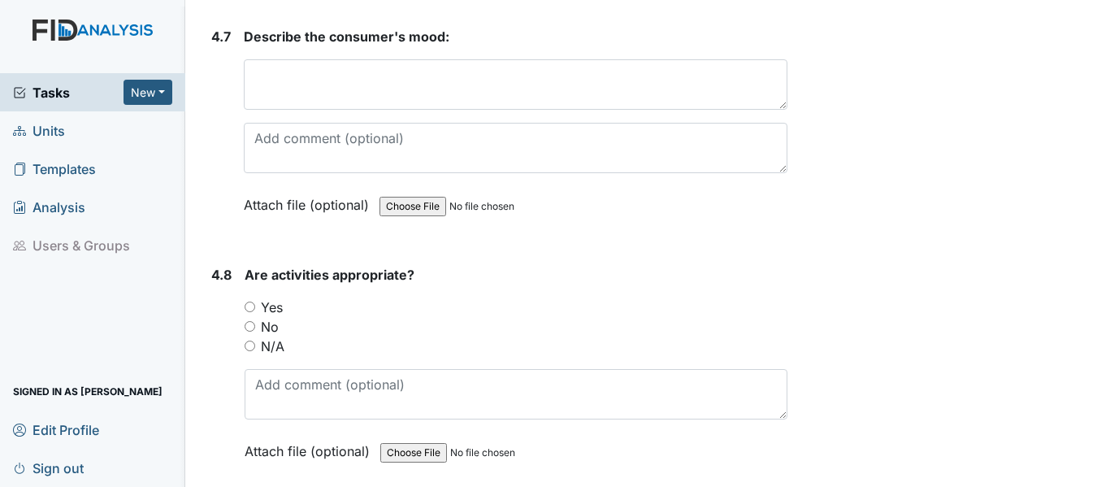
scroll to position [8851, 0]
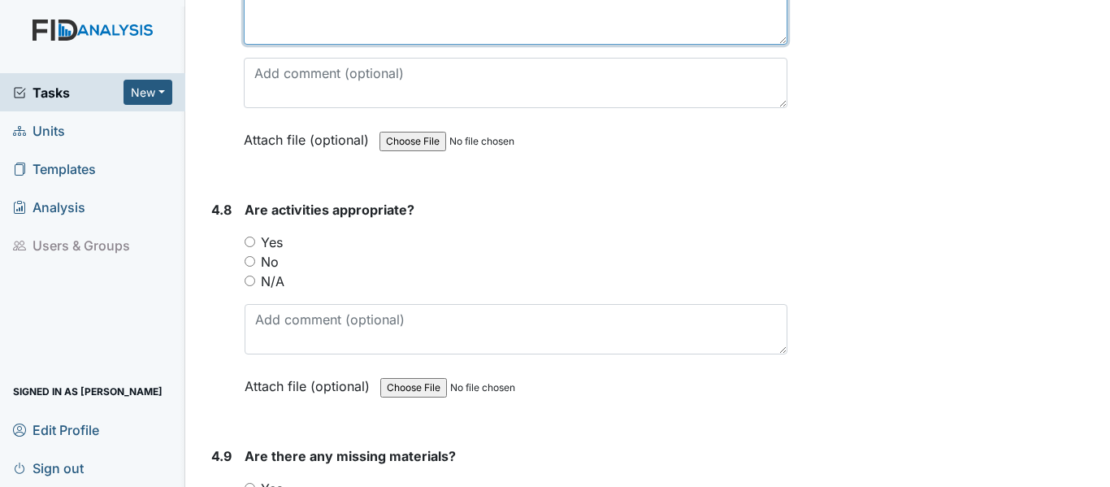
click at [312, 45] on textarea at bounding box center [516, 19] width 544 height 50
type textarea "n/a"
click at [250, 247] on input "Yes" at bounding box center [250, 242] width 11 height 11
radio input "true"
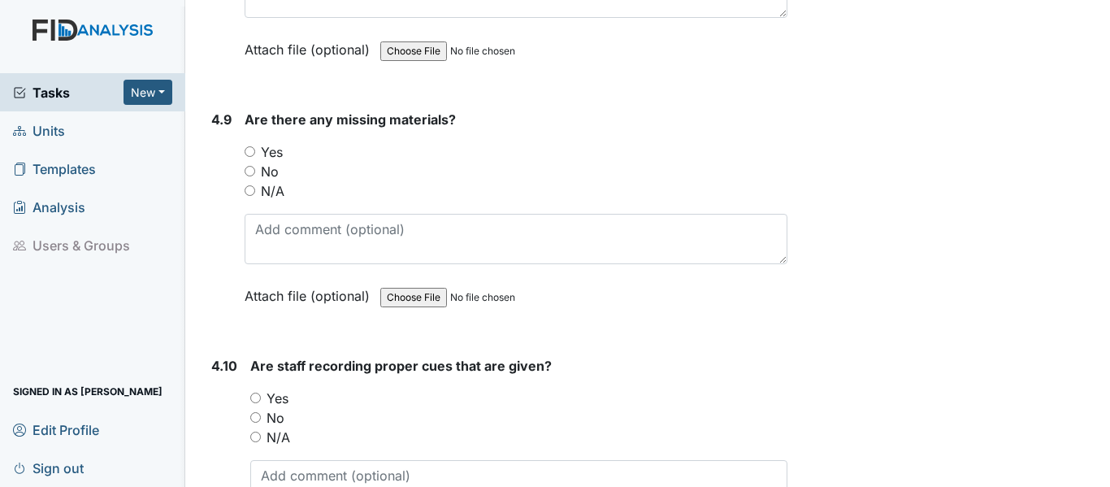
scroll to position [9219, 0]
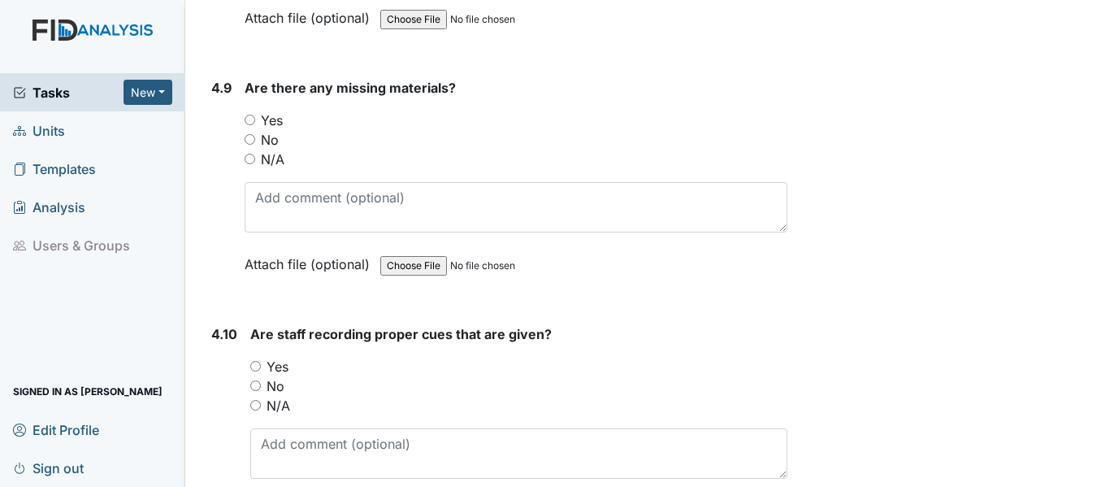
click at [256, 150] on div "No" at bounding box center [516, 140] width 543 height 20
click at [255, 145] on input "No" at bounding box center [250, 139] width 11 height 11
radio input "true"
click at [259, 371] on input "Yes" at bounding box center [255, 366] width 11 height 11
radio input "true"
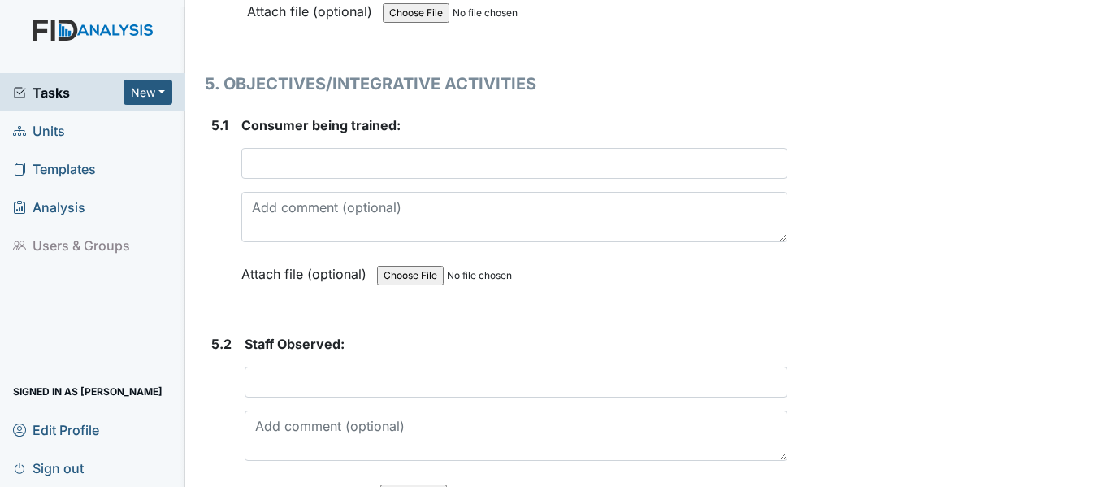
scroll to position [9989, 0]
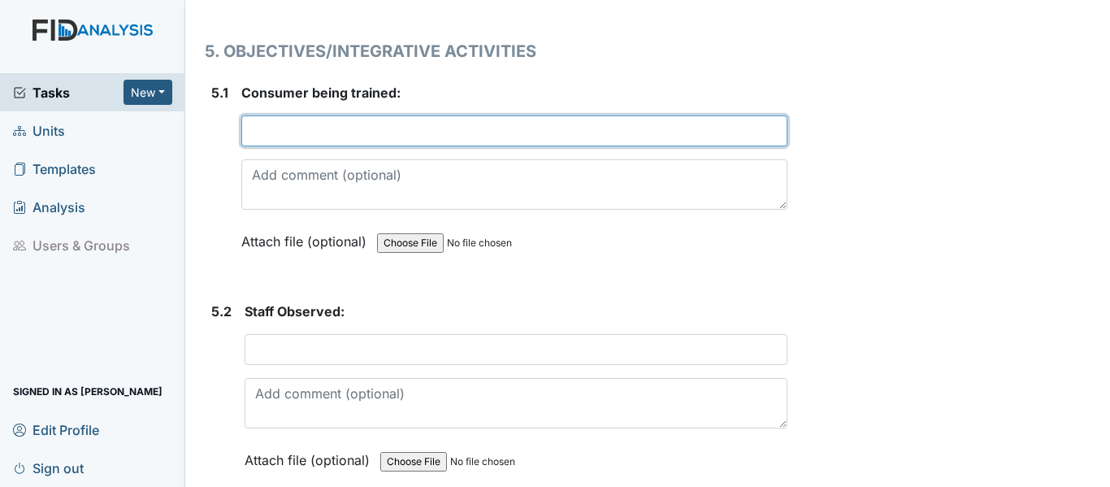
click at [329, 146] on input "text" at bounding box center [514, 130] width 546 height 31
type input "M. Lemons"
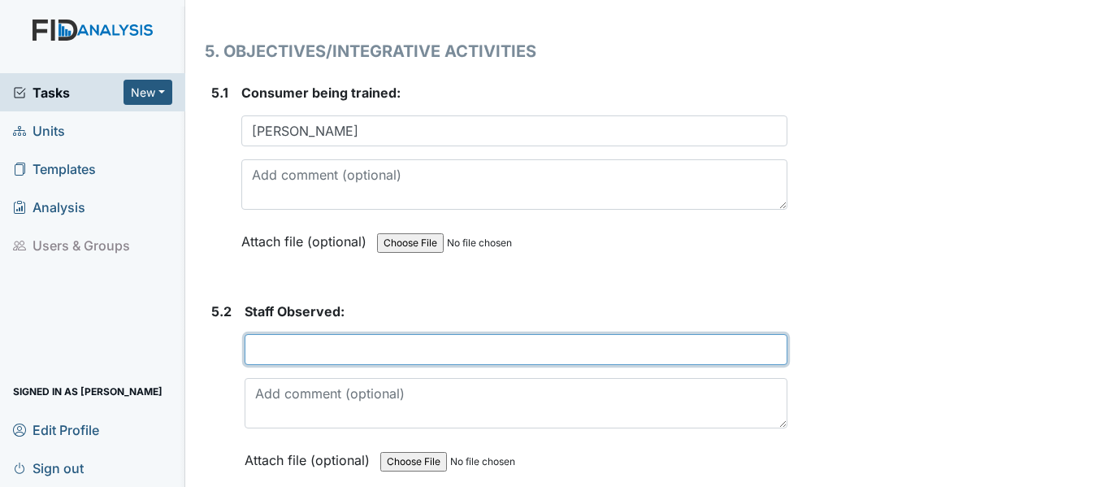
click at [272, 365] on input "text" at bounding box center [516, 349] width 543 height 31
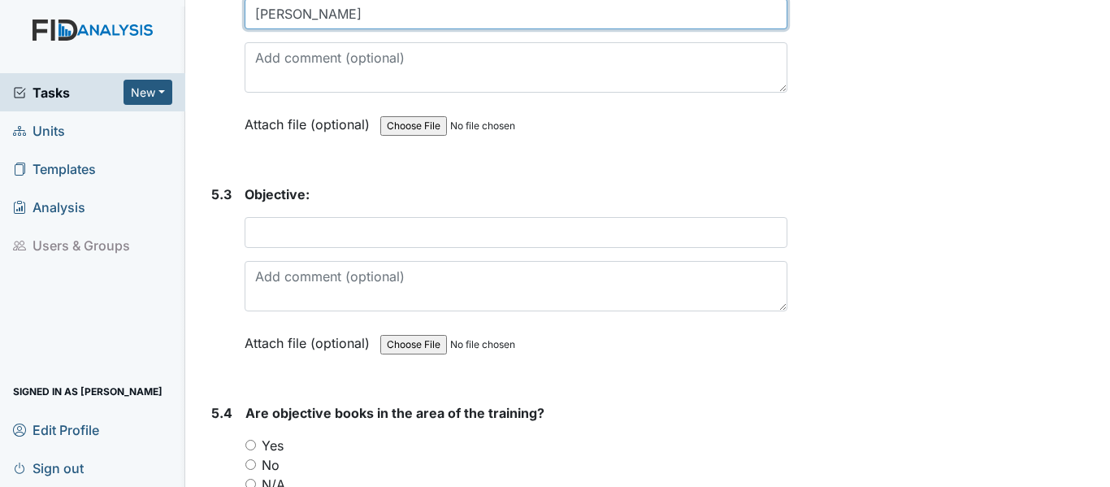
scroll to position [10465, 0]
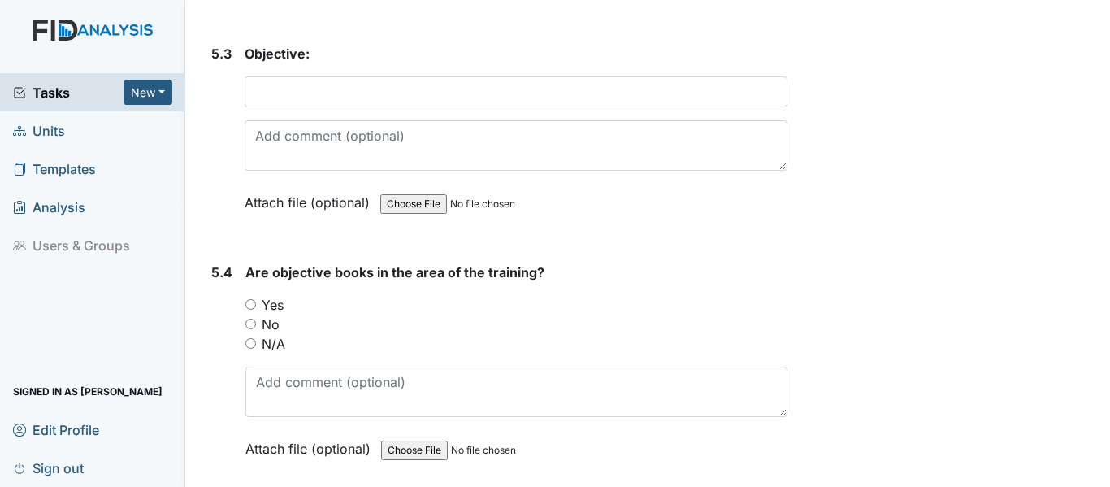
type input "S. Harris"
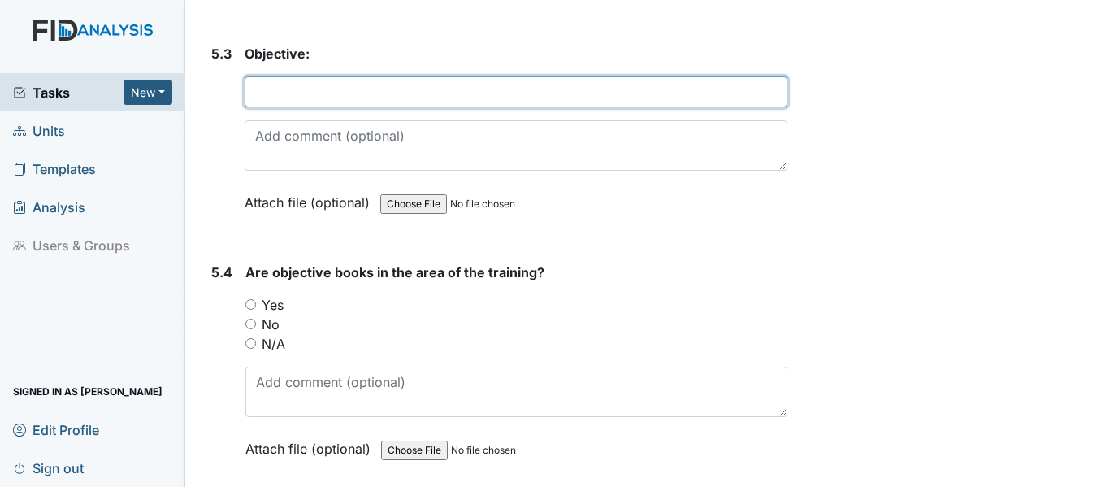
click at [304, 107] on input "text" at bounding box center [516, 91] width 543 height 31
type input "FAOO7 Purchase Item"
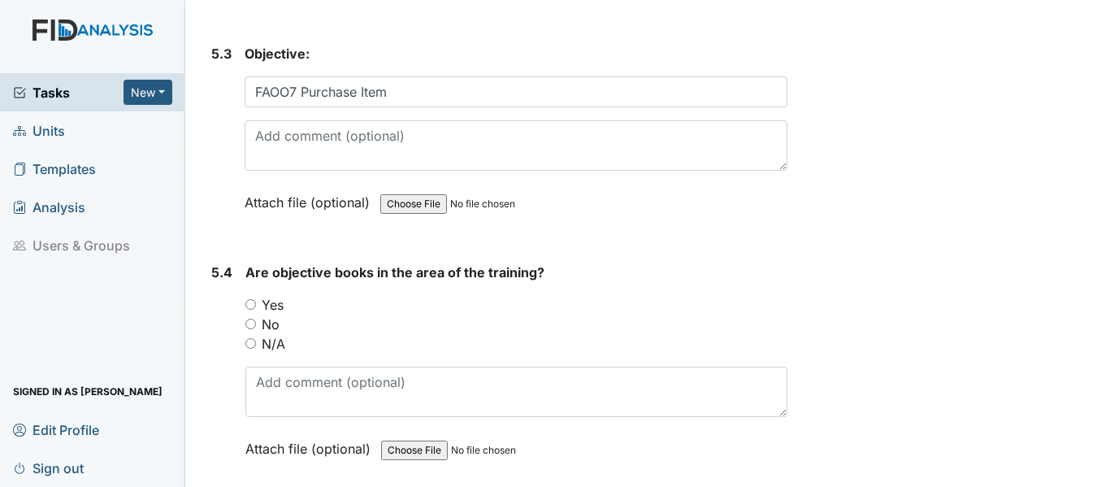
click at [254, 310] on input "Yes" at bounding box center [250, 304] width 11 height 11
radio input "true"
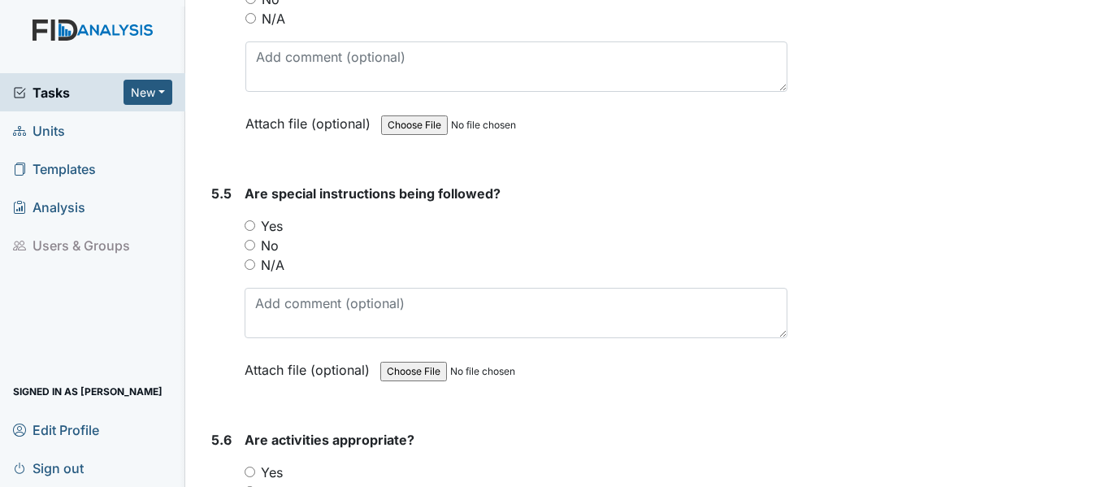
scroll to position [10865, 0]
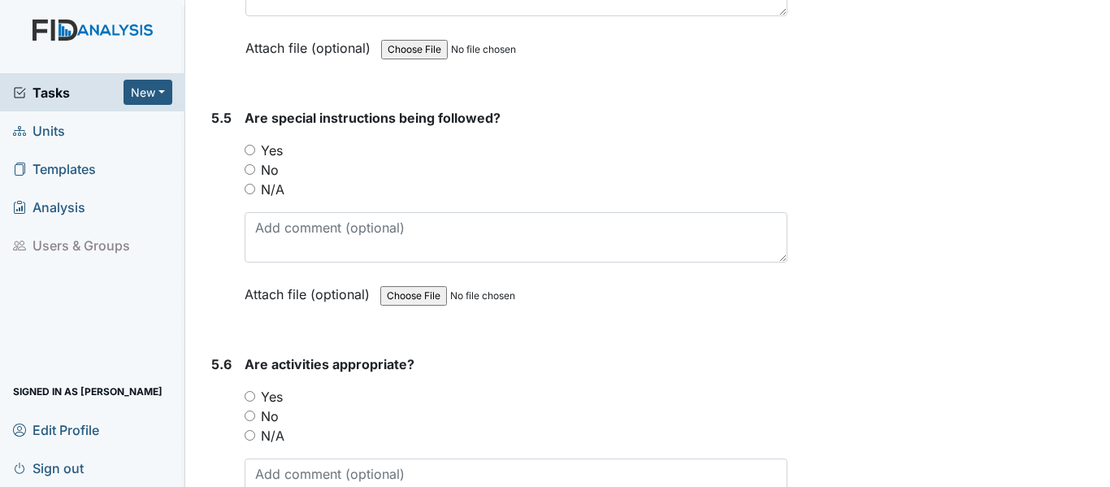
click at [247, 155] on input "Yes" at bounding box center [250, 150] width 11 height 11
radio input "true"
click at [245, 401] on input "Yes" at bounding box center [250, 396] width 11 height 11
radio input "true"
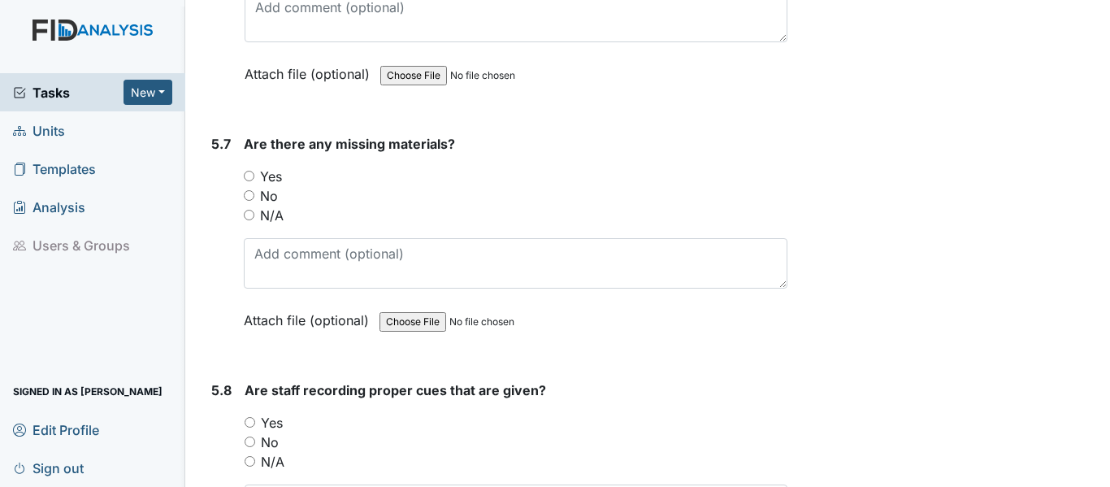
scroll to position [11408, 0]
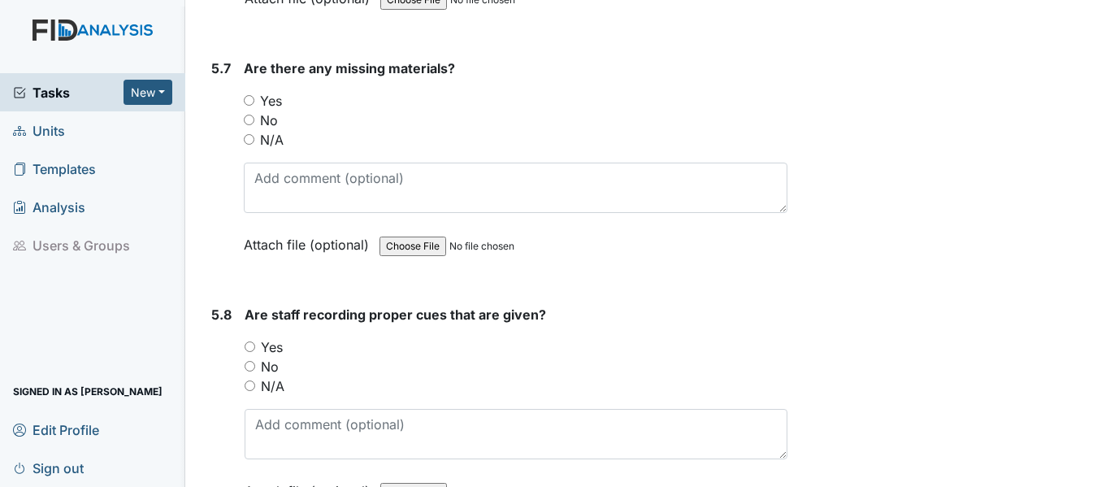
click at [245, 125] on input "No" at bounding box center [249, 120] width 11 height 11
radio input "true"
click at [247, 352] on input "Yes" at bounding box center [250, 346] width 11 height 11
radio input "true"
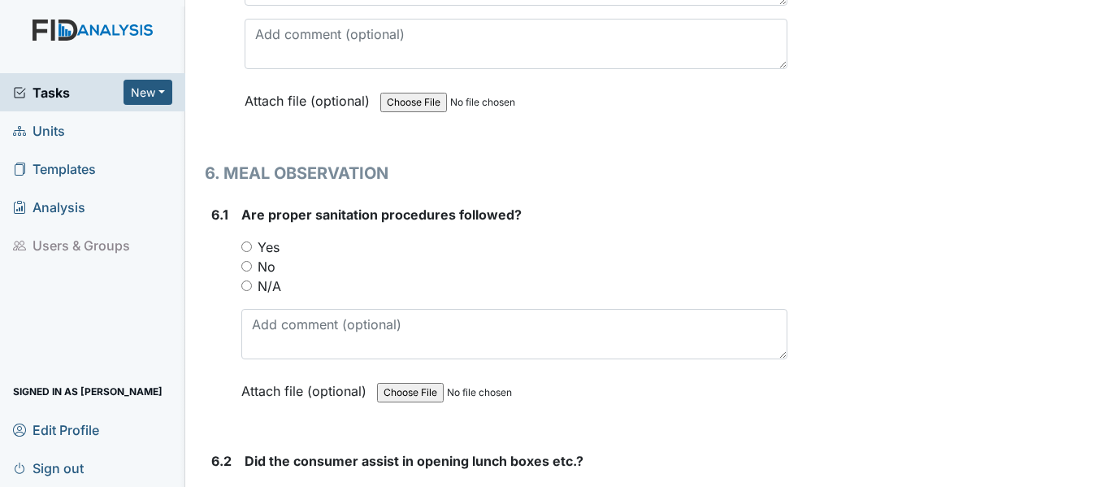
scroll to position [12166, 0]
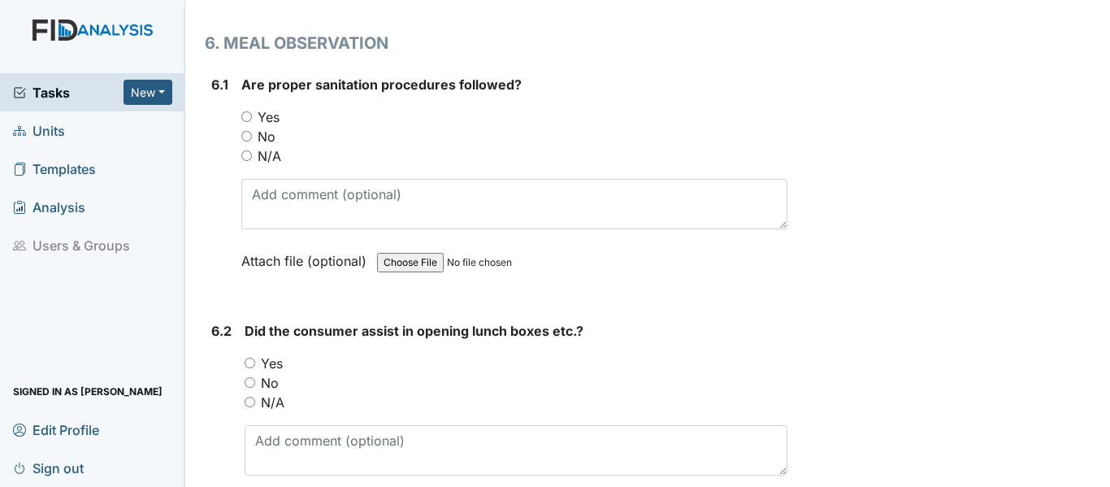
click at [245, 122] on input "Yes" at bounding box center [246, 116] width 11 height 11
radio input "true"
click at [250, 368] on input "Yes" at bounding box center [250, 363] width 11 height 11
radio input "true"
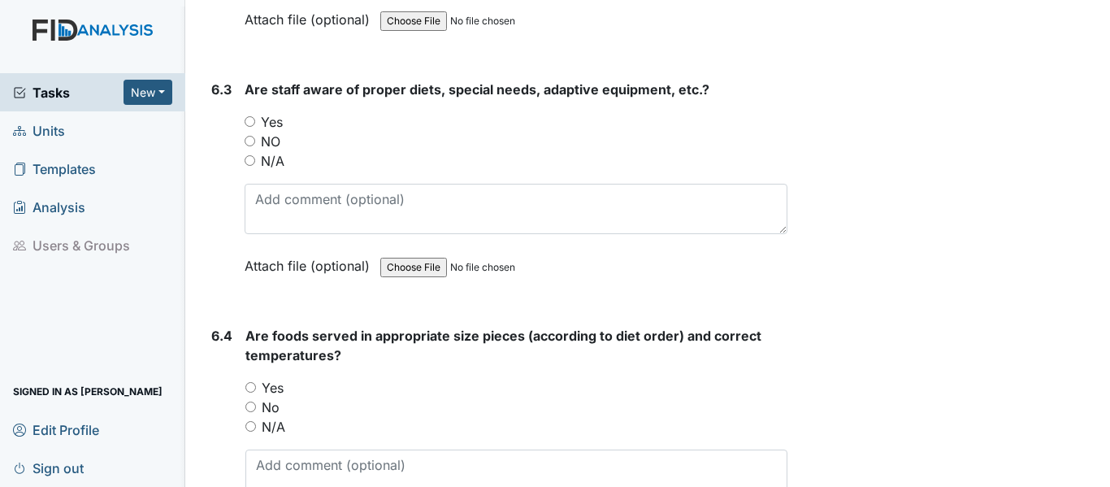
scroll to position [12675, 0]
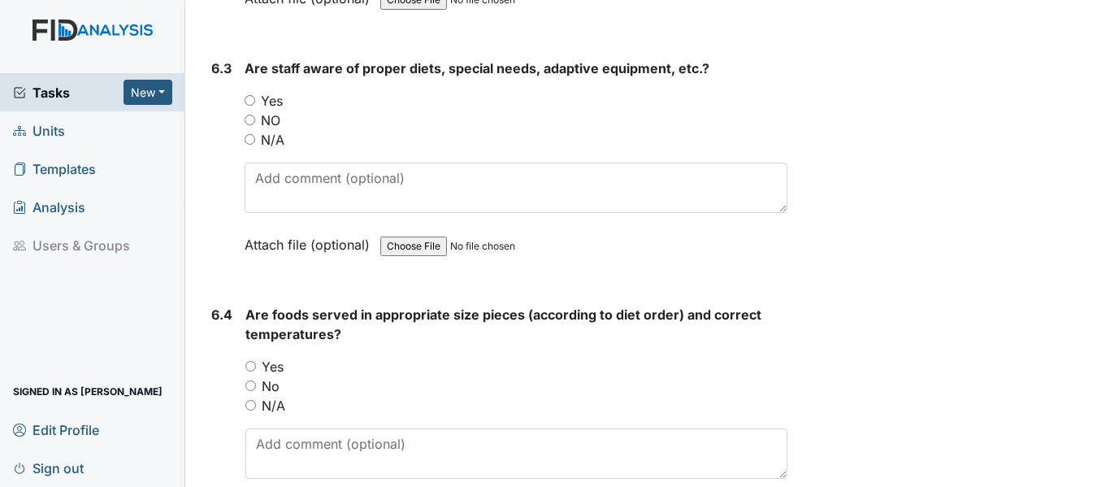
click at [252, 106] on input "Yes" at bounding box center [250, 100] width 11 height 11
radio input "true"
click at [251, 371] on input "Yes" at bounding box center [250, 366] width 11 height 11
radio input "true"
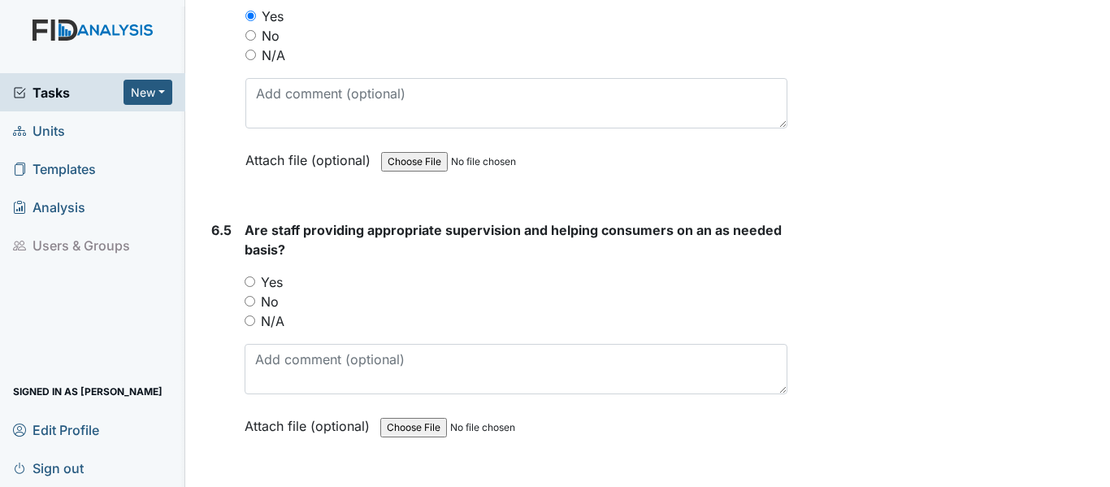
scroll to position [13200, 0]
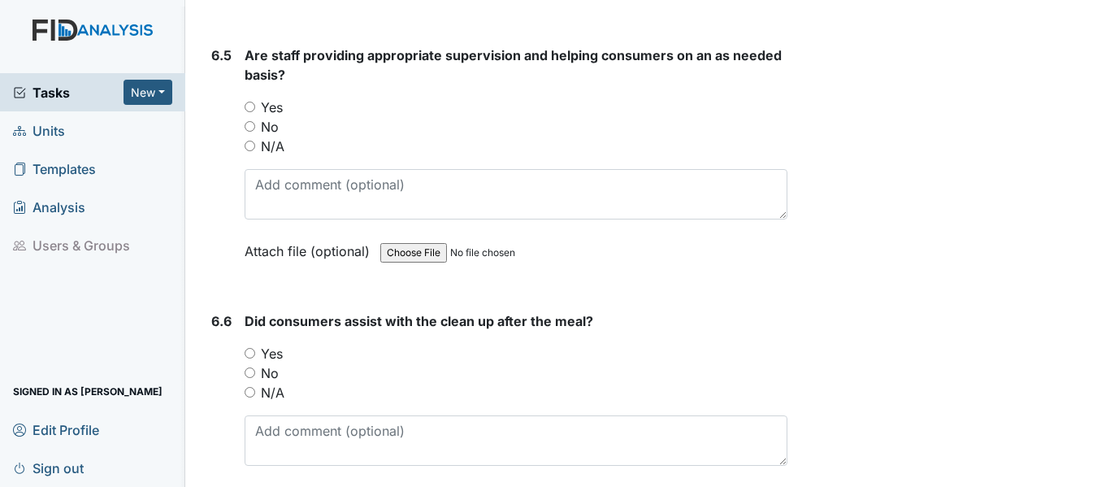
click at [250, 112] on input "Yes" at bounding box center [250, 107] width 11 height 11
radio input "true"
click at [252, 363] on div "Yes" at bounding box center [516, 354] width 543 height 20
click at [242, 391] on div "6.6 Did consumers assist with the clean up after the meal? You must select one …" at bounding box center [496, 421] width 583 height 220
click at [248, 358] on input "Yes" at bounding box center [250, 353] width 11 height 11
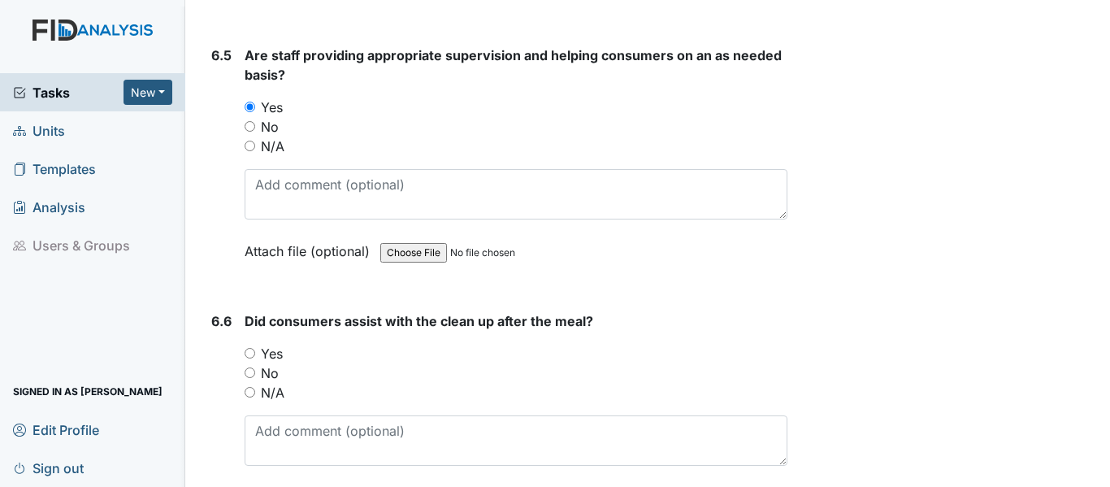
radio input "true"
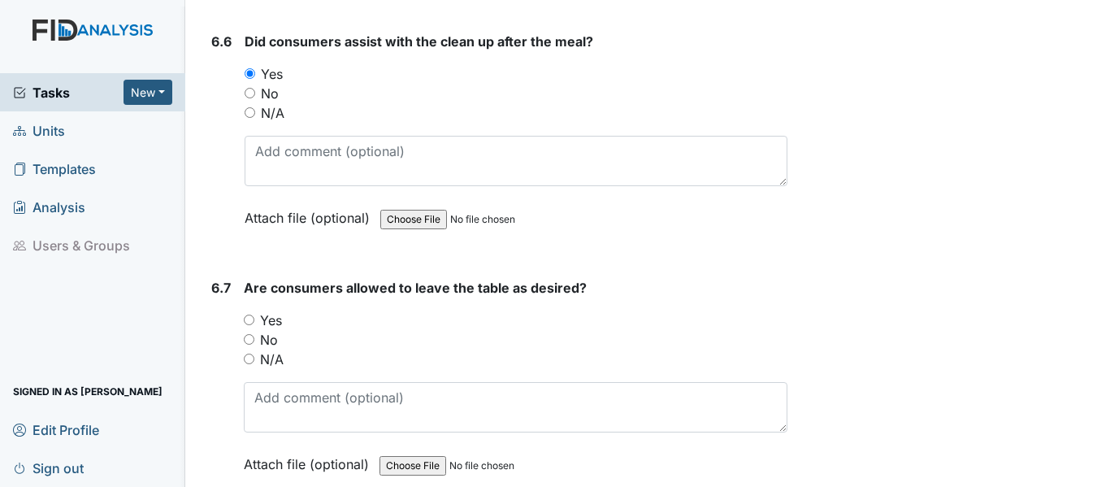
scroll to position [13549, 0]
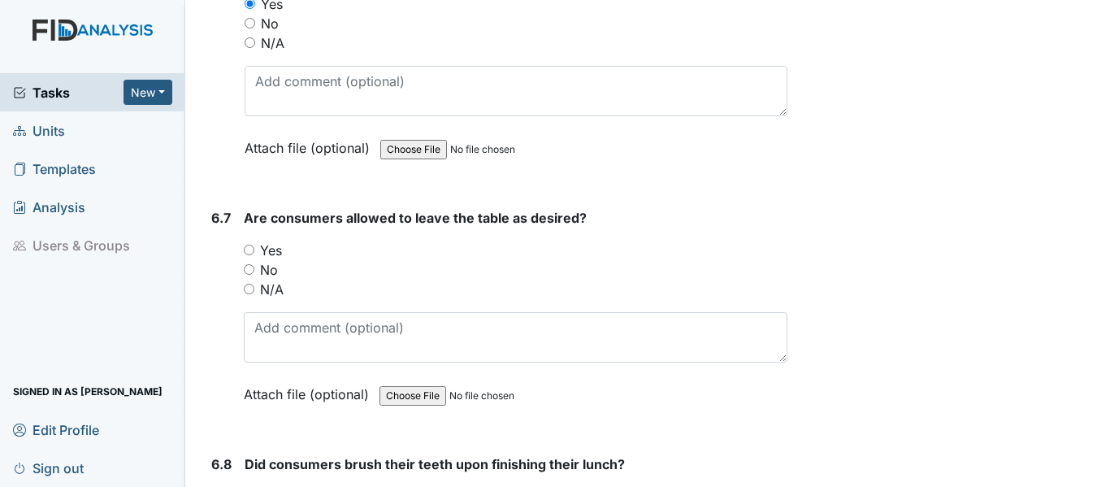
click at [247, 255] on input "Yes" at bounding box center [249, 250] width 11 height 11
radio input "true"
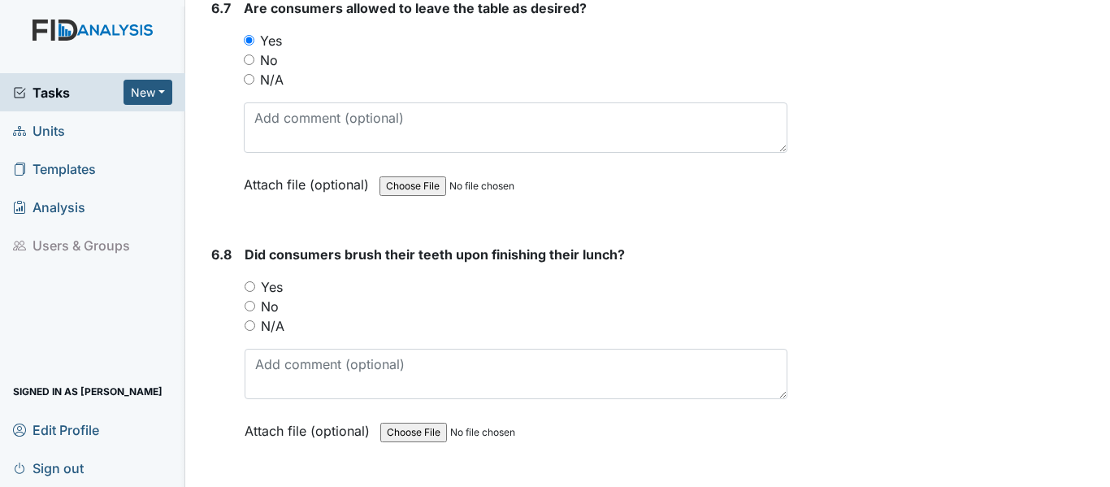
scroll to position [13829, 0]
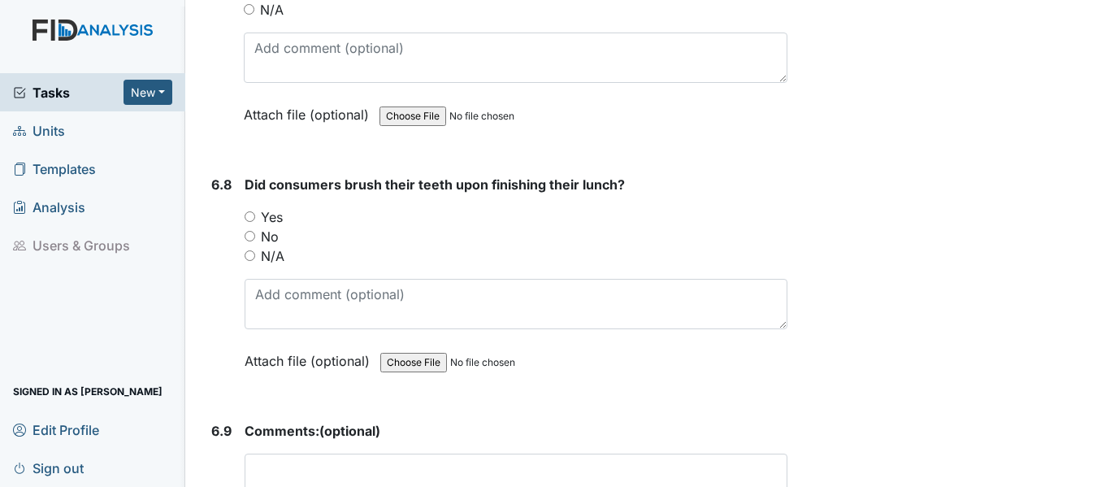
click at [247, 222] on input "Yes" at bounding box center [250, 216] width 11 height 11
radio input "true"
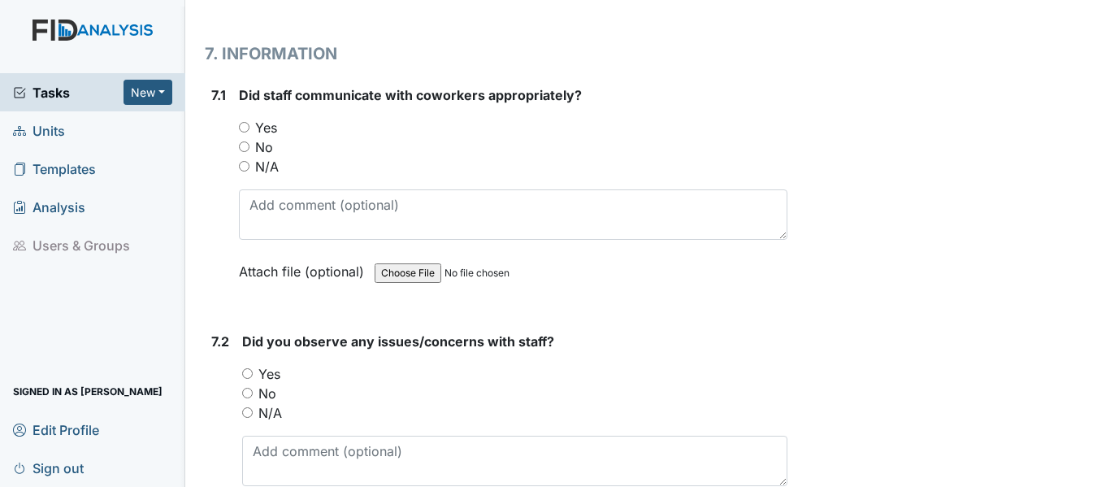
scroll to position [14511, 0]
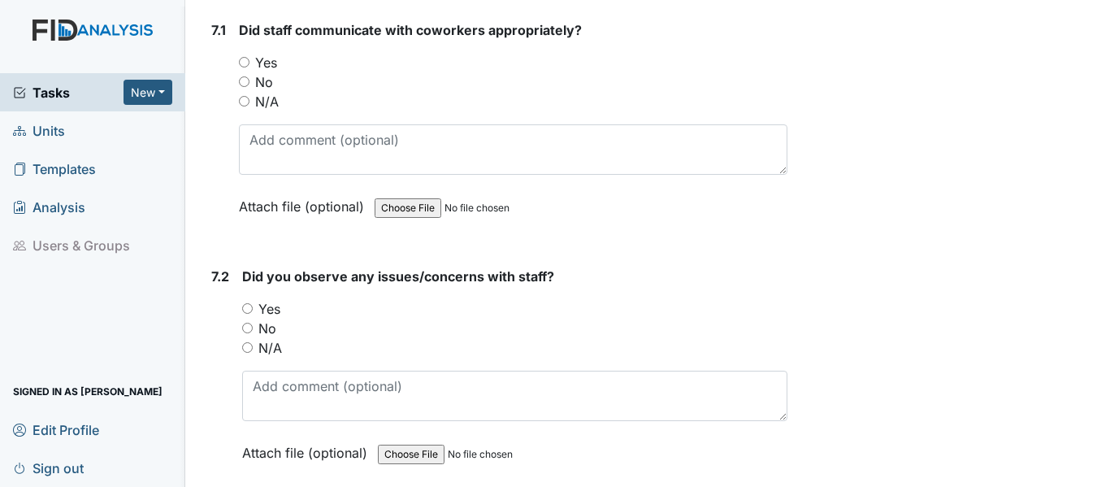
click at [243, 67] on input "Yes" at bounding box center [244, 62] width 11 height 11
radio input "true"
click at [250, 333] on input "No" at bounding box center [247, 328] width 11 height 11
radio input "true"
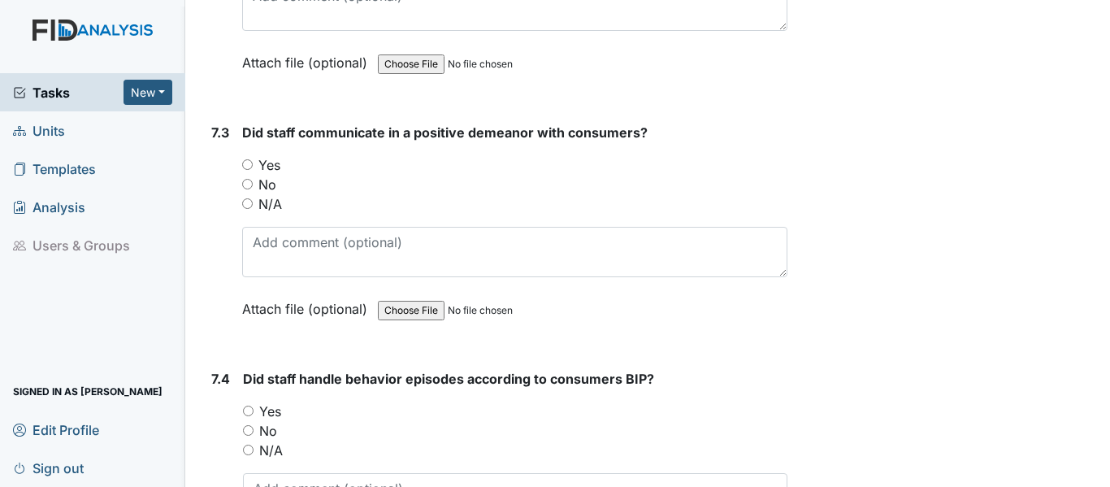
scroll to position [14945, 0]
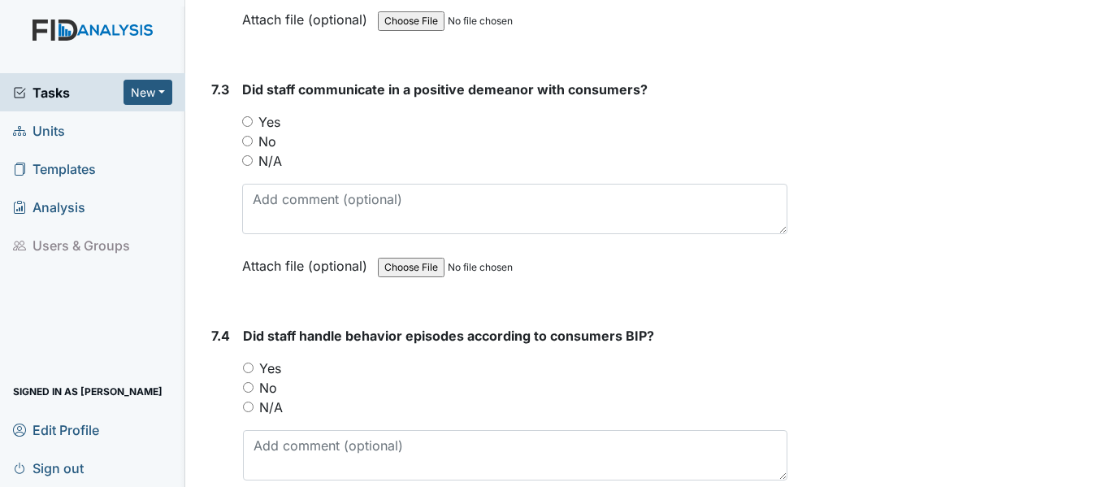
click at [248, 127] on input "Yes" at bounding box center [247, 121] width 11 height 11
radio input "true"
click at [252, 373] on input "Yes" at bounding box center [248, 367] width 11 height 11
radio input "true"
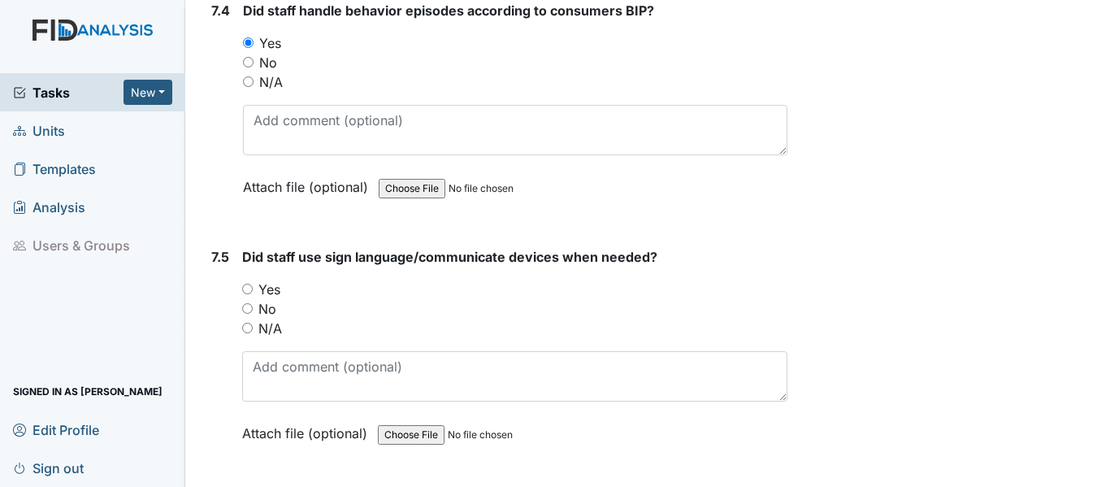
scroll to position [15410, 0]
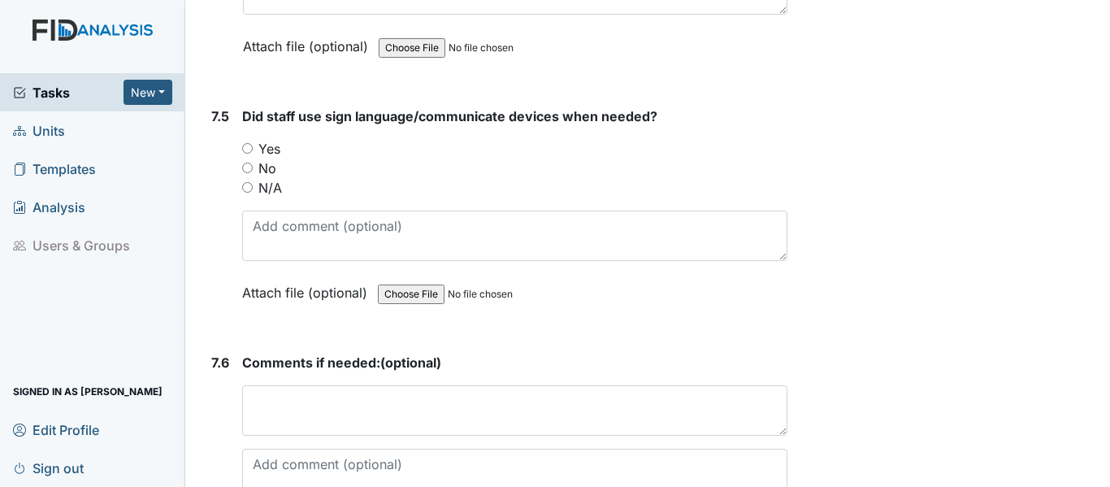
click at [245, 154] on input "Yes" at bounding box center [247, 148] width 11 height 11
radio input "true"
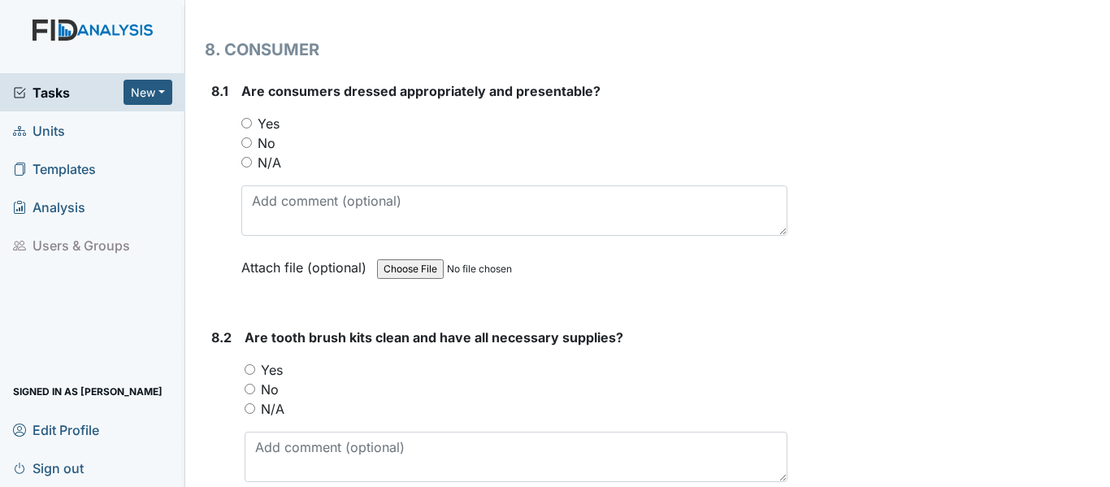
scroll to position [15995, 0]
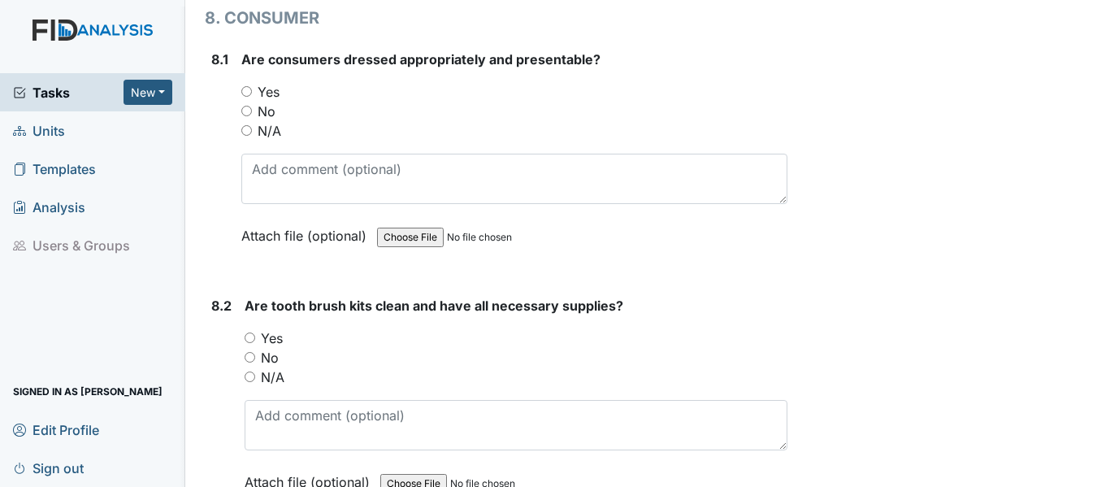
click at [249, 97] on input "Yes" at bounding box center [246, 91] width 11 height 11
radio input "true"
drag, startPoint x: 252, startPoint y: 373, endPoint x: 313, endPoint y: 393, distance: 64.0
click at [254, 343] on input "Yes" at bounding box center [250, 337] width 11 height 11
radio input "true"
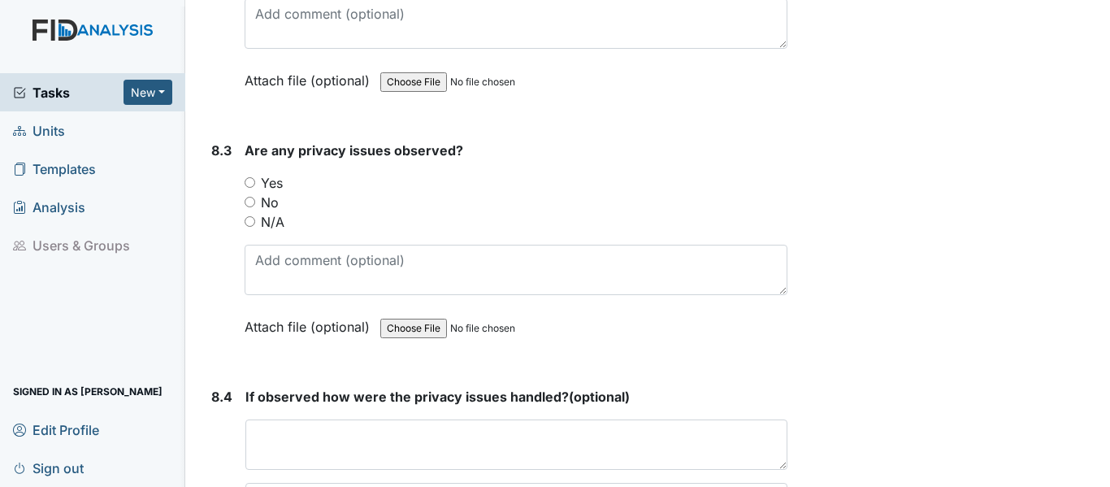
scroll to position [16407, 0]
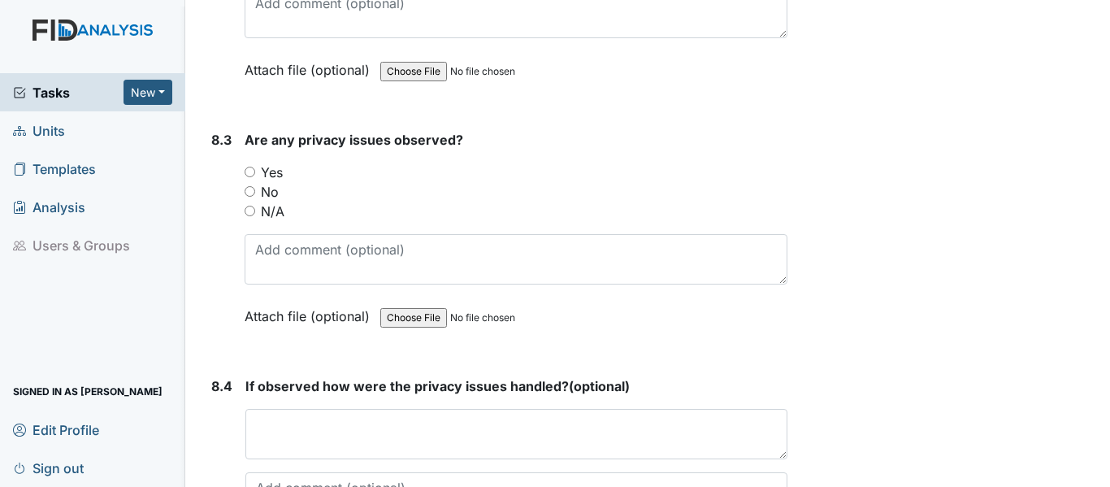
click at [248, 197] on input "No" at bounding box center [250, 191] width 11 height 11
radio input "true"
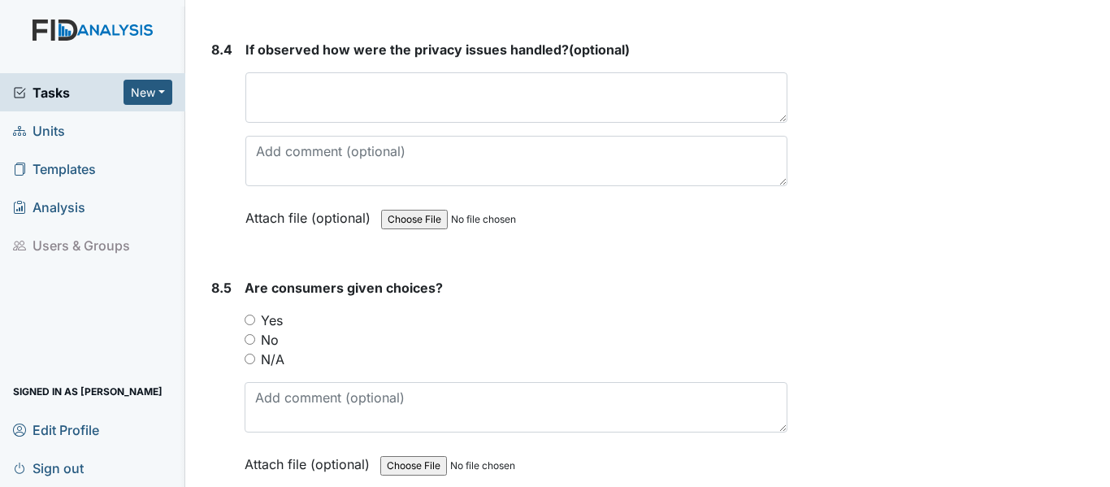
scroll to position [16830, 0]
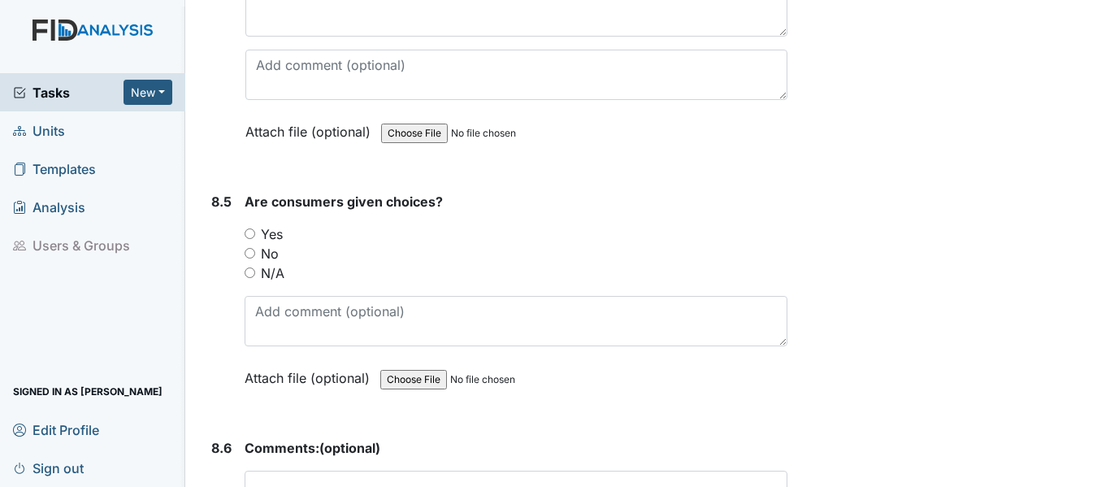
click at [253, 239] on input "Yes" at bounding box center [250, 233] width 11 height 11
radio input "true"
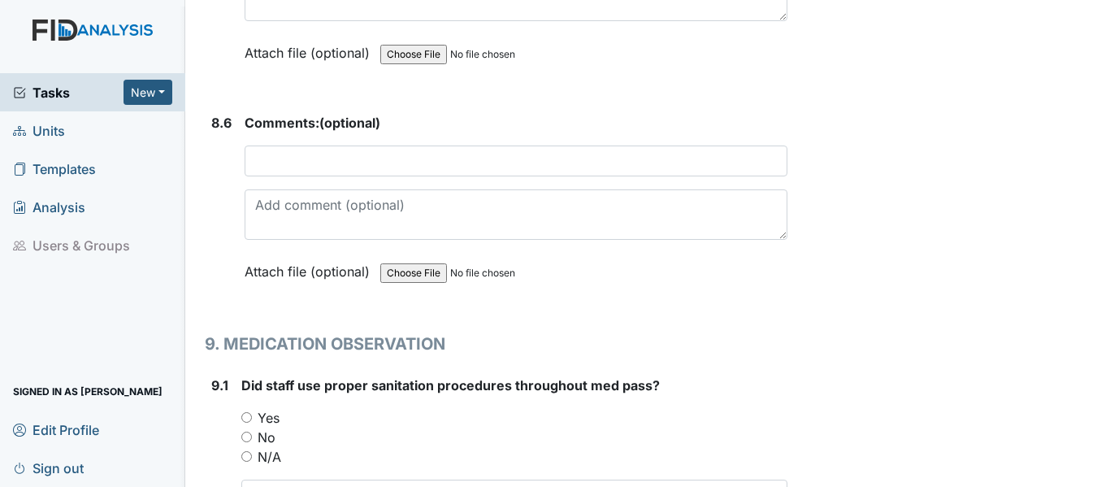
scroll to position [17220, 0]
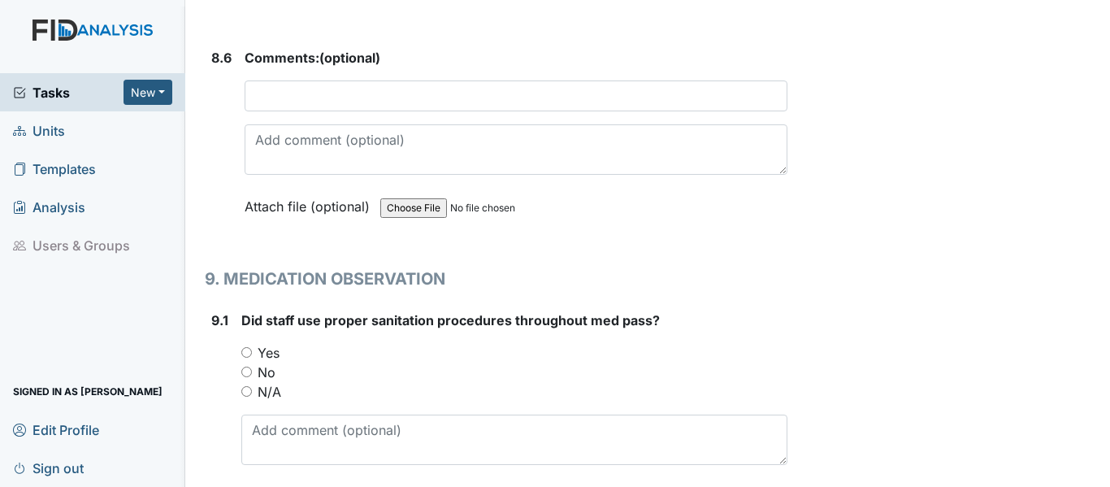
click at [245, 358] on input "Yes" at bounding box center [246, 352] width 11 height 11
radio input "true"
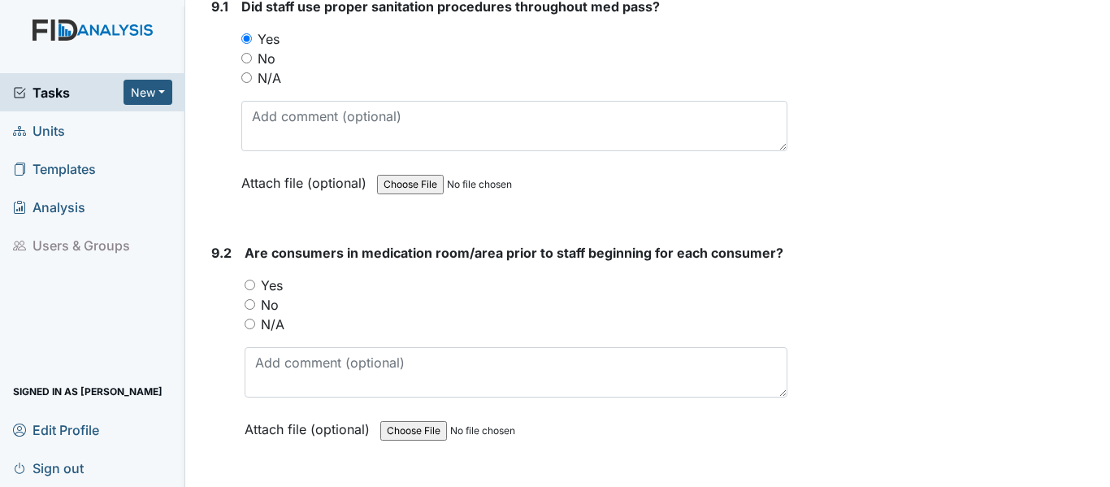
scroll to position [17588, 0]
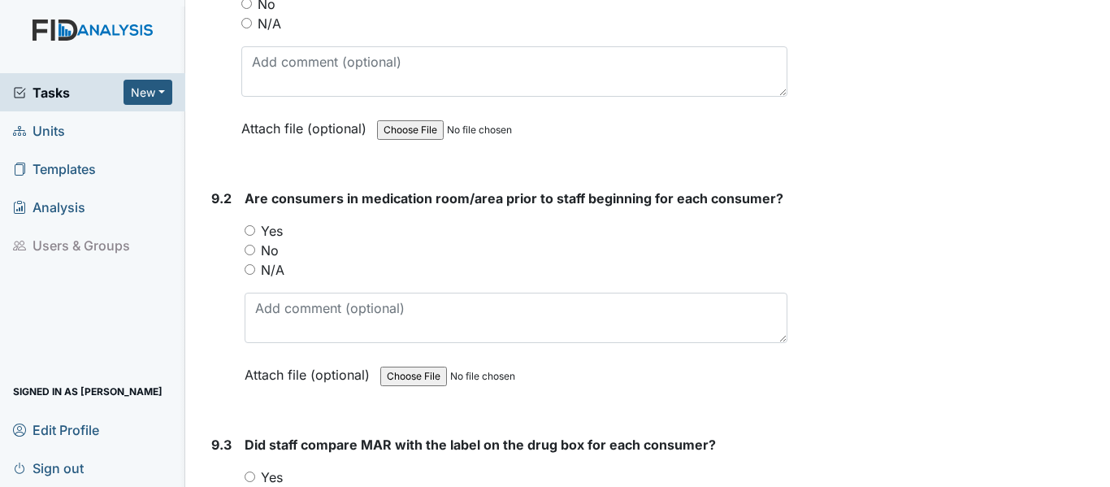
click at [248, 236] on input "Yes" at bounding box center [250, 230] width 11 height 11
radio input "true"
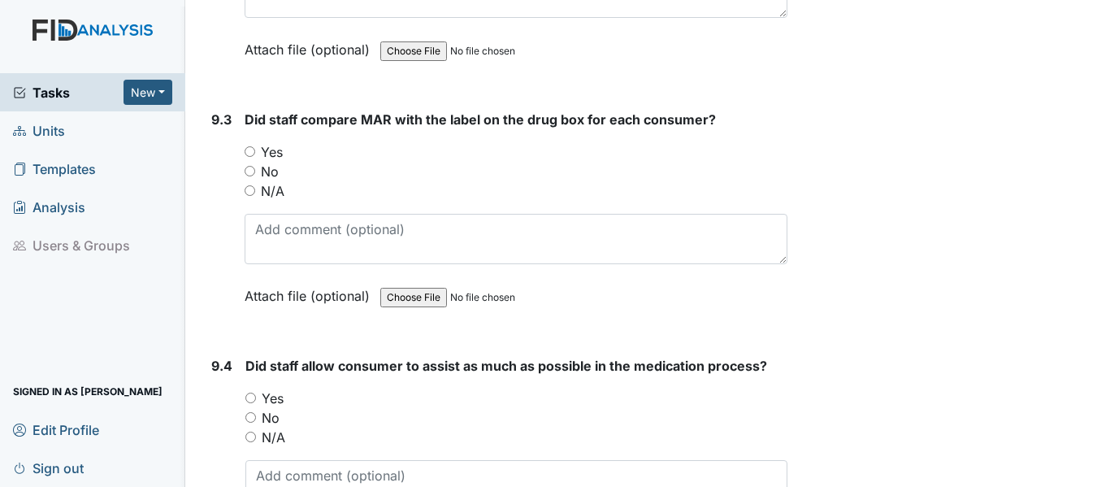
scroll to position [17990, 0]
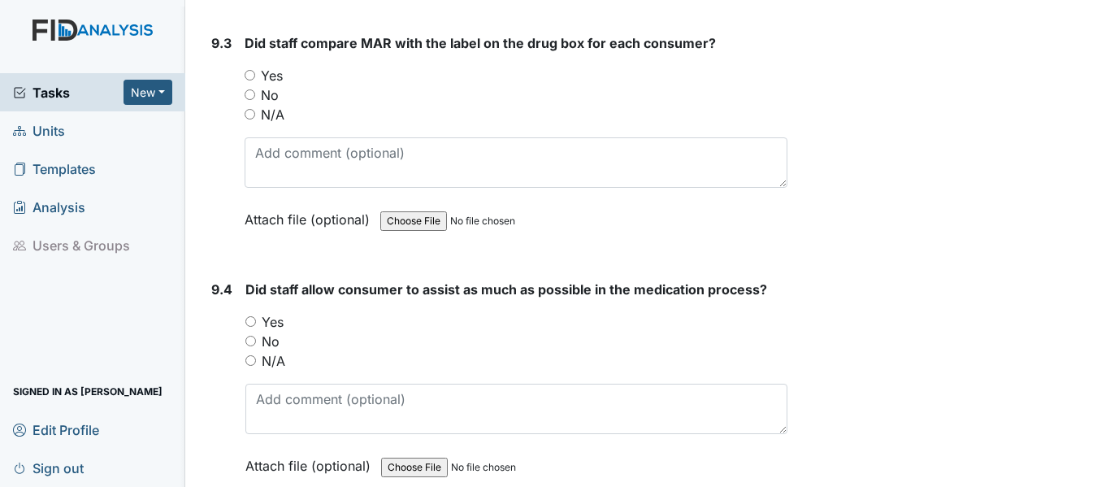
drag, startPoint x: 250, startPoint y: 113, endPoint x: 247, endPoint y: 142, distance: 29.4
click at [249, 124] on div "You must select one of the below options. Yes No N/A" at bounding box center [516, 95] width 543 height 59
click at [250, 327] on input "Yes" at bounding box center [250, 321] width 11 height 11
radio input "true"
click at [252, 80] on input "Yes" at bounding box center [250, 75] width 11 height 11
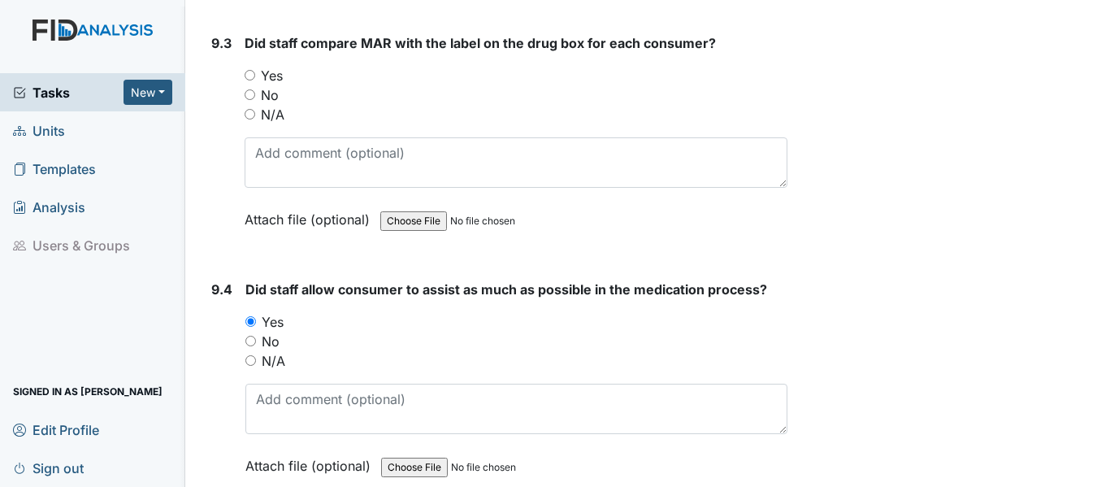
radio input "true"
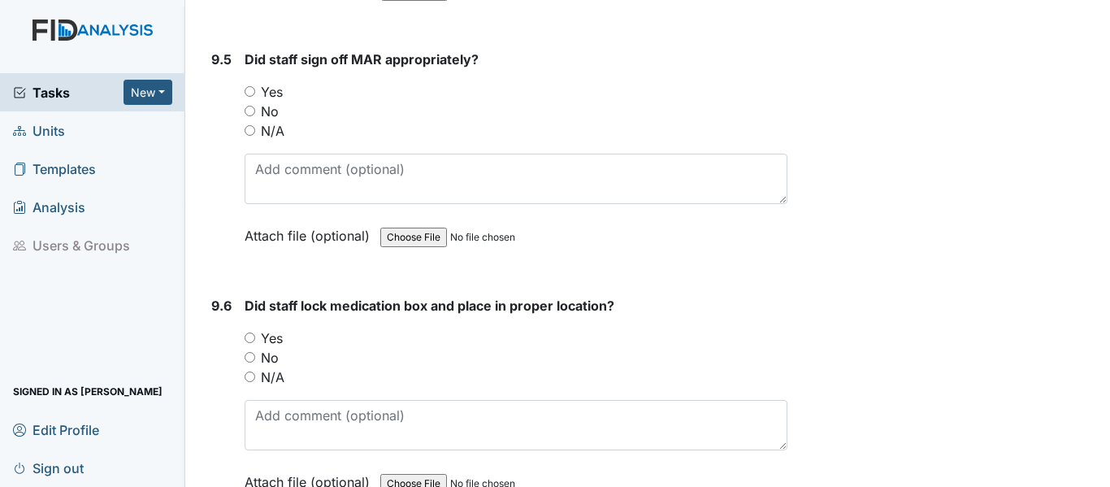
scroll to position [18521, 0]
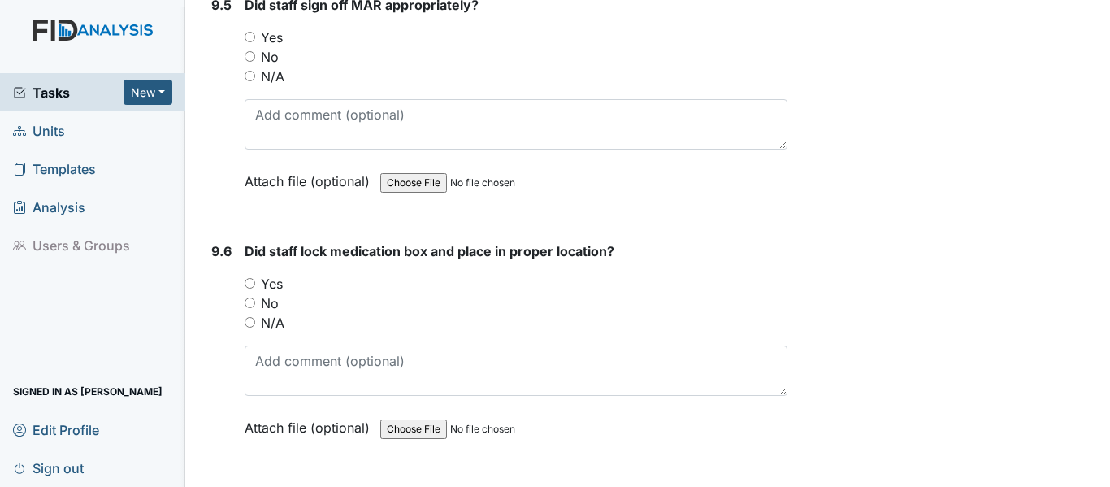
click at [252, 42] on input "Yes" at bounding box center [250, 37] width 11 height 11
radio input "true"
click at [253, 289] on input "Yes" at bounding box center [250, 283] width 11 height 11
radio input "true"
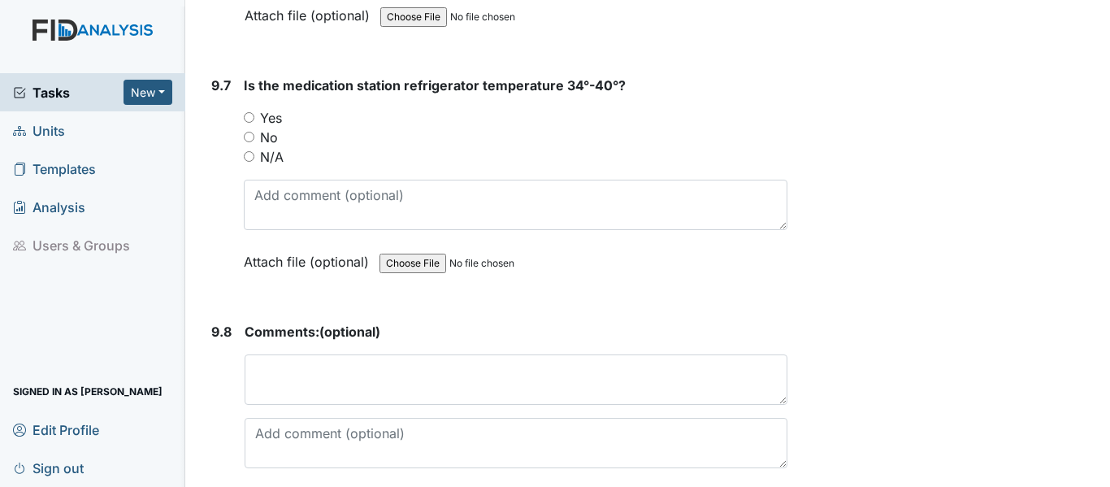
scroll to position [18976, 0]
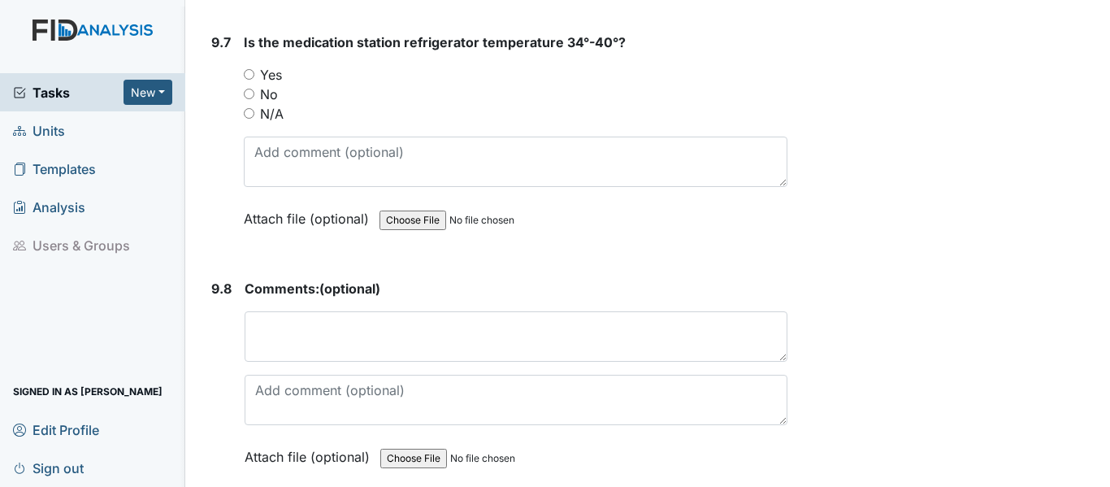
drag, startPoint x: 252, startPoint y: 106, endPoint x: 263, endPoint y: 132, distance: 28.1
click at [252, 85] on div "Yes" at bounding box center [516, 75] width 544 height 20
drag, startPoint x: 250, startPoint y: 111, endPoint x: 272, endPoint y: 152, distance: 46.2
click at [251, 80] on input "Yes" at bounding box center [249, 74] width 11 height 11
radio input "true"
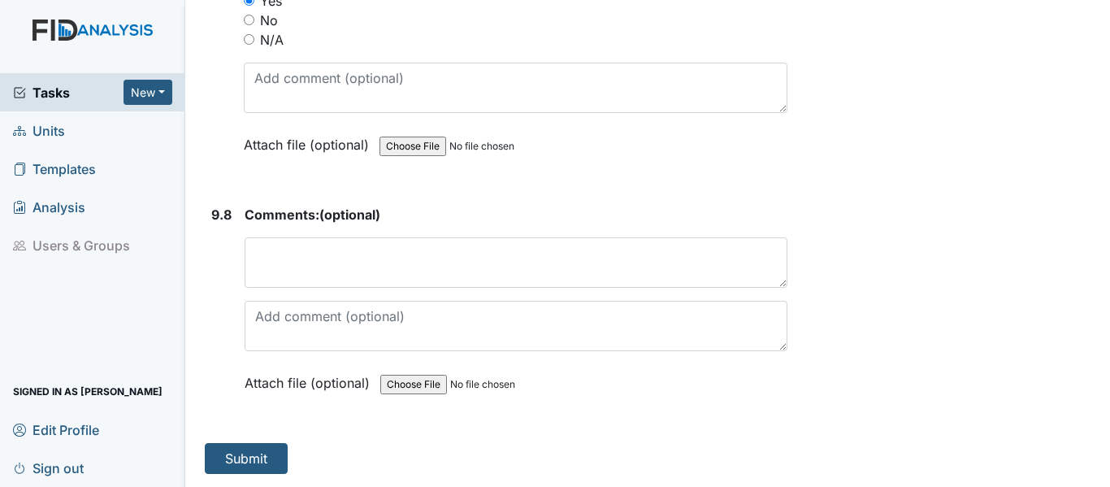
scroll to position [19089, 0]
click at [265, 459] on button "Submit" at bounding box center [246, 458] width 83 height 31
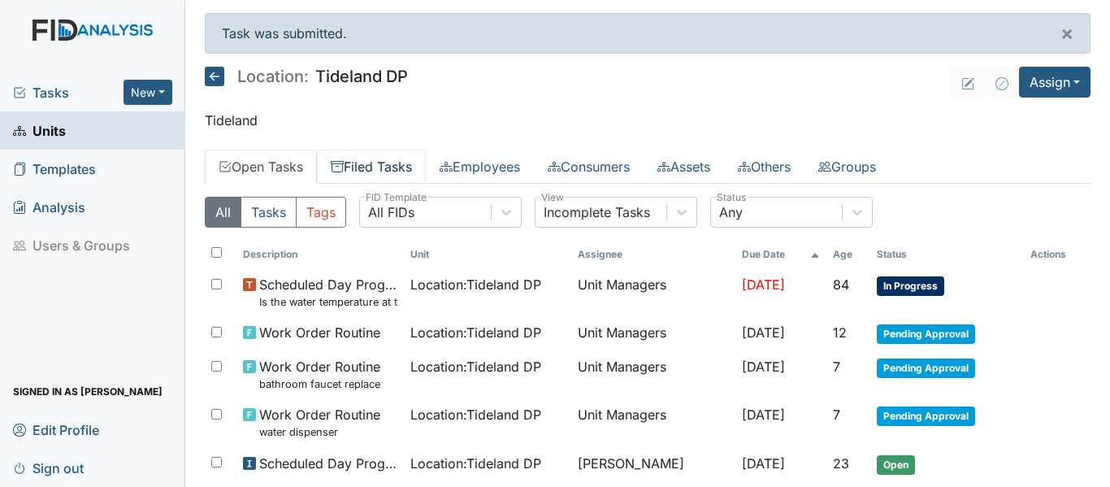
click at [380, 157] on link "Filed Tasks" at bounding box center [371, 167] width 109 height 34
